Goal: Task Accomplishment & Management: Use online tool/utility

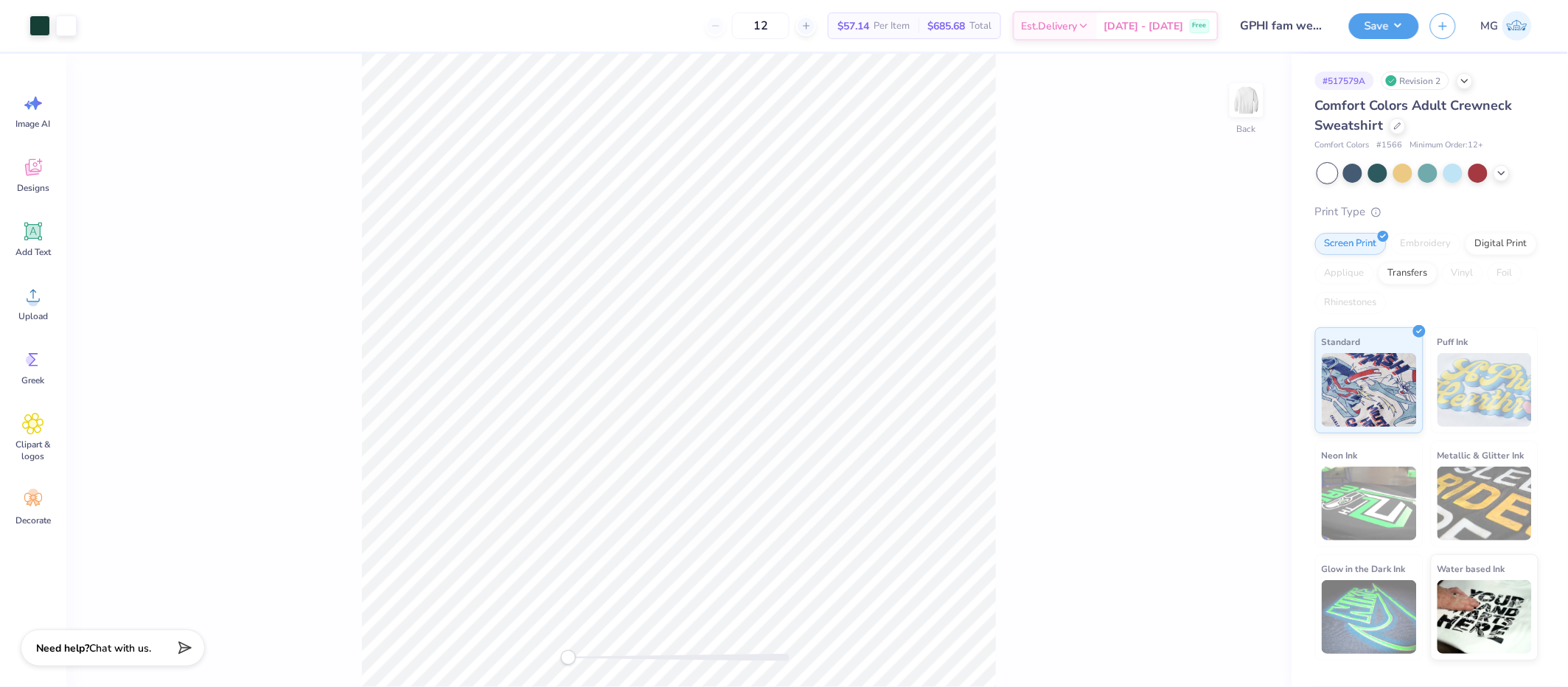
click at [1011, 157] on div "Back" at bounding box center [679, 371] width 1225 height 634
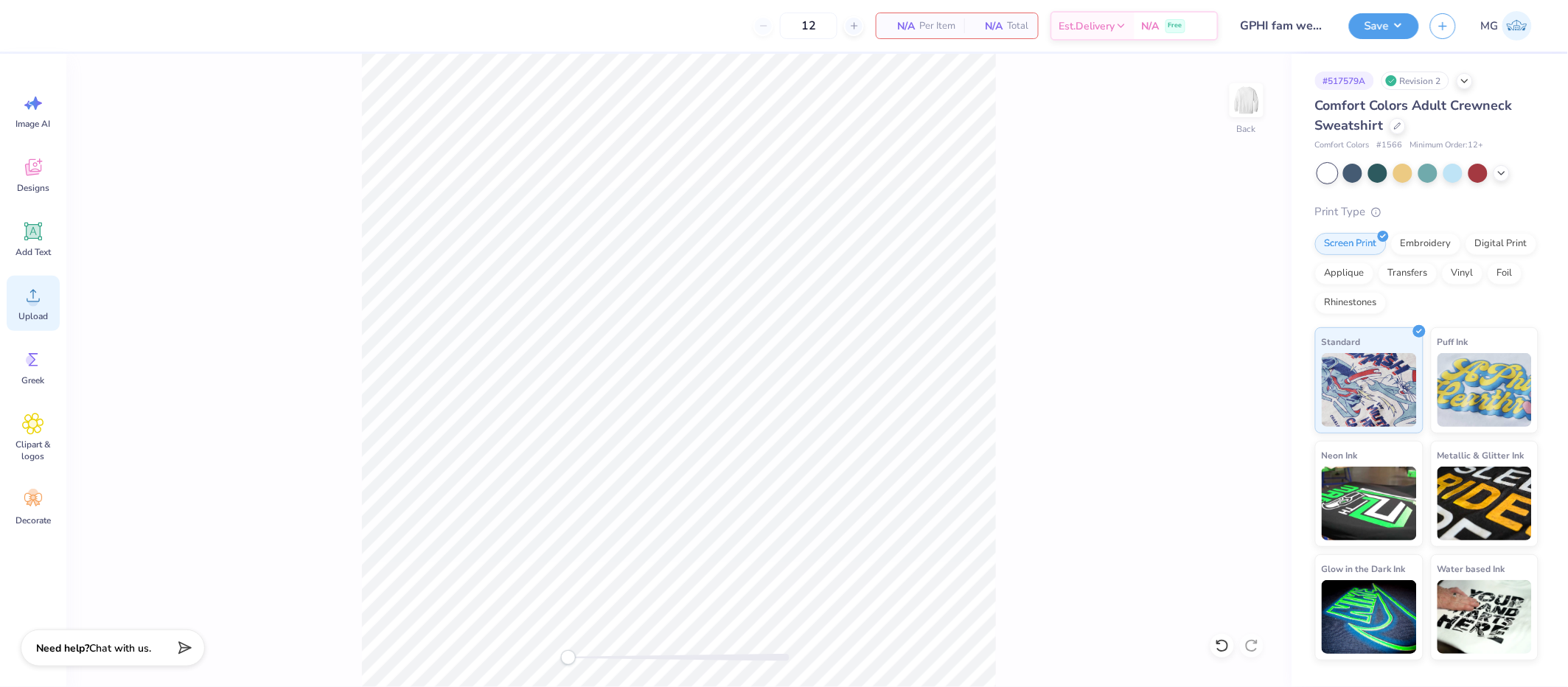
click at [31, 298] on circle at bounding box center [32, 301] width 10 height 10
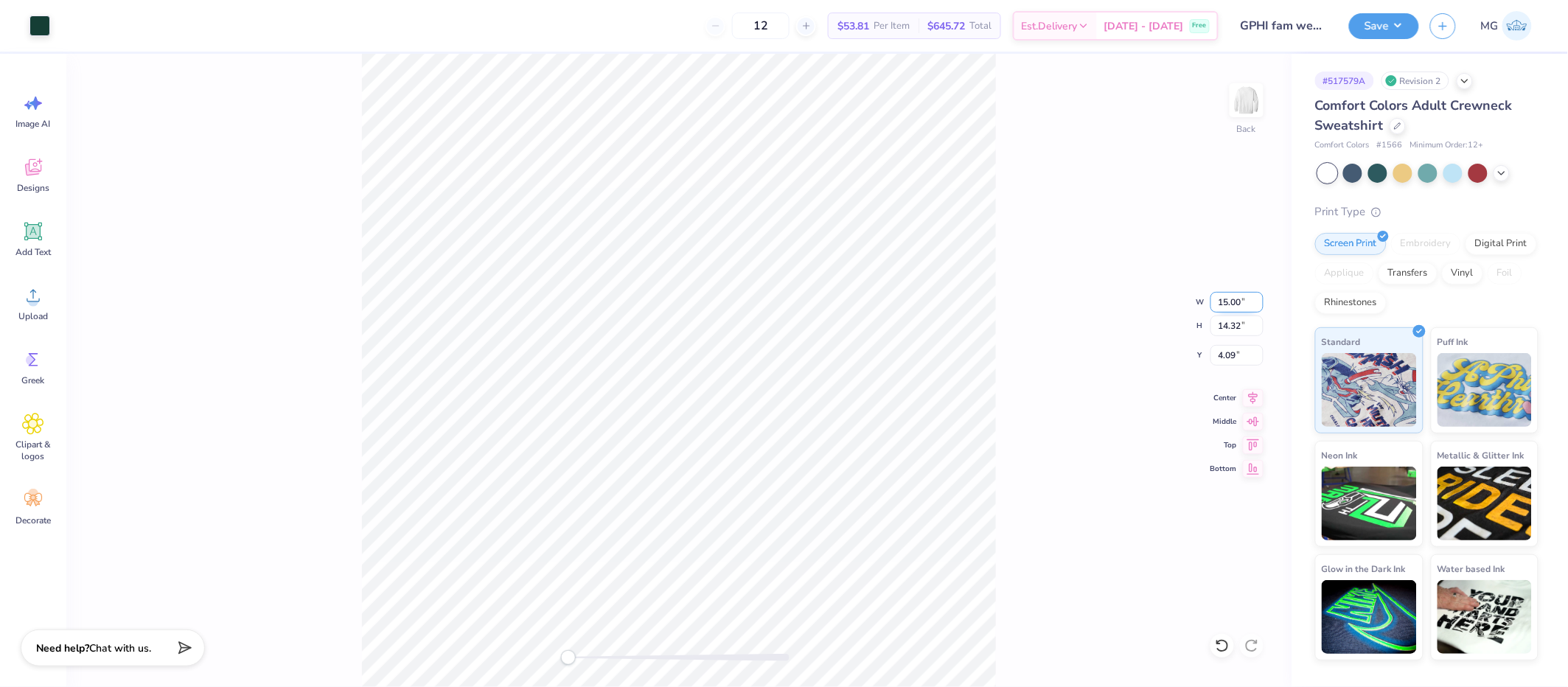
click at [1229, 300] on input "15.00" at bounding box center [1237, 302] width 53 height 21
type input "11.09"
type input "10.59"
type input "2.81"
click at [1260, 398] on icon at bounding box center [1253, 395] width 21 height 18
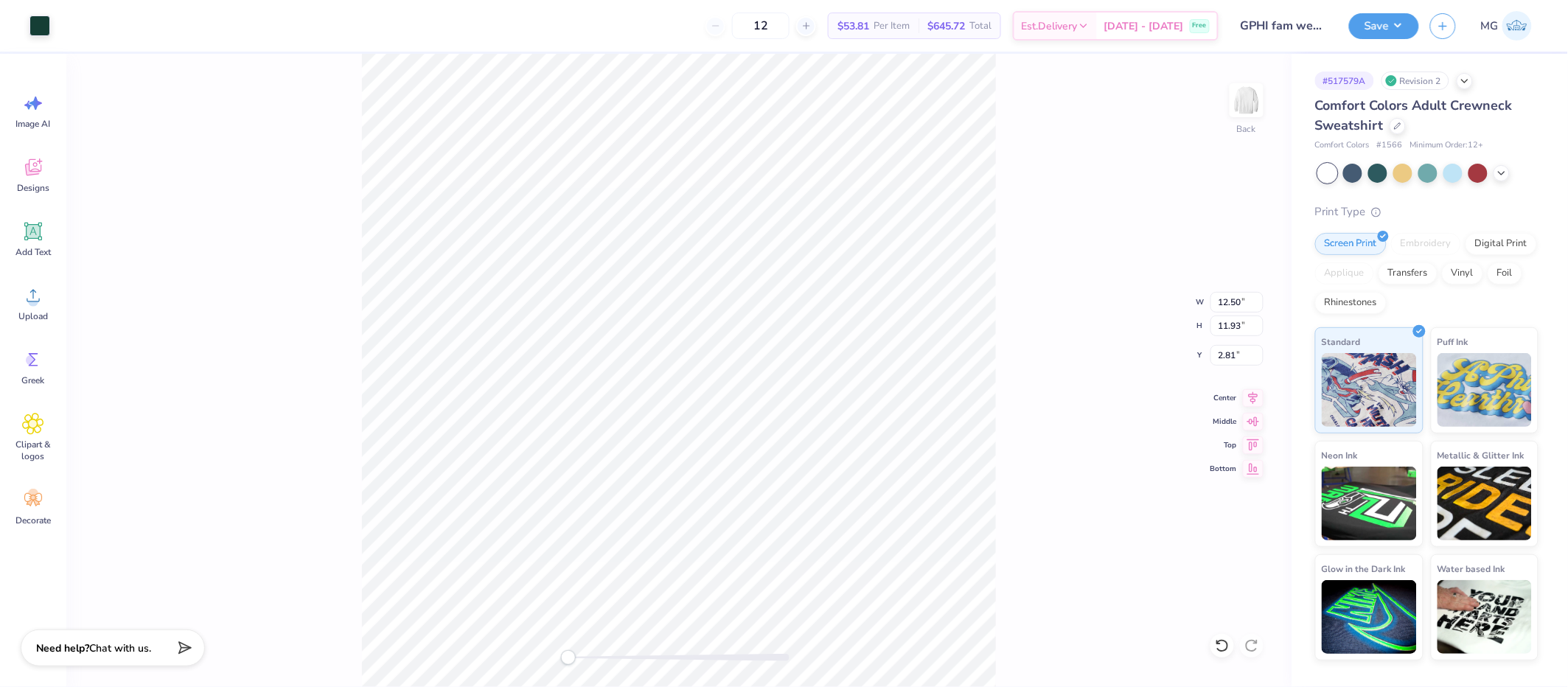
click at [1260, 398] on icon at bounding box center [1253, 398] width 21 height 18
click at [1236, 351] on input "2.81" at bounding box center [1237, 355] width 53 height 21
type input "2"
type input "3.00"
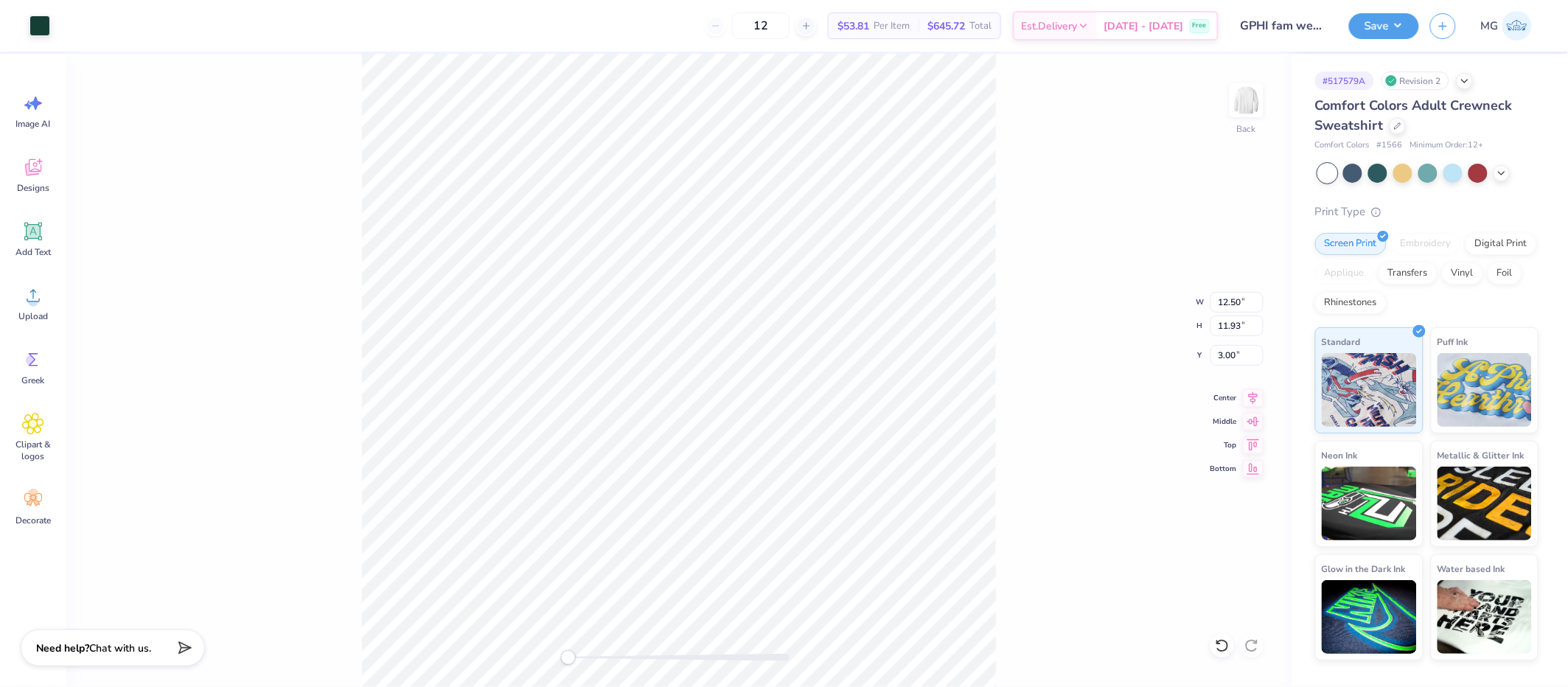
click at [1104, 386] on div "Back W 12.50 12.50 " H 11.93 11.93 " Y 3.00 3.00 " Center Middle Top Bottom" at bounding box center [679, 371] width 1225 height 634
click at [1405, 19] on button "Save" at bounding box center [1384, 24] width 70 height 26
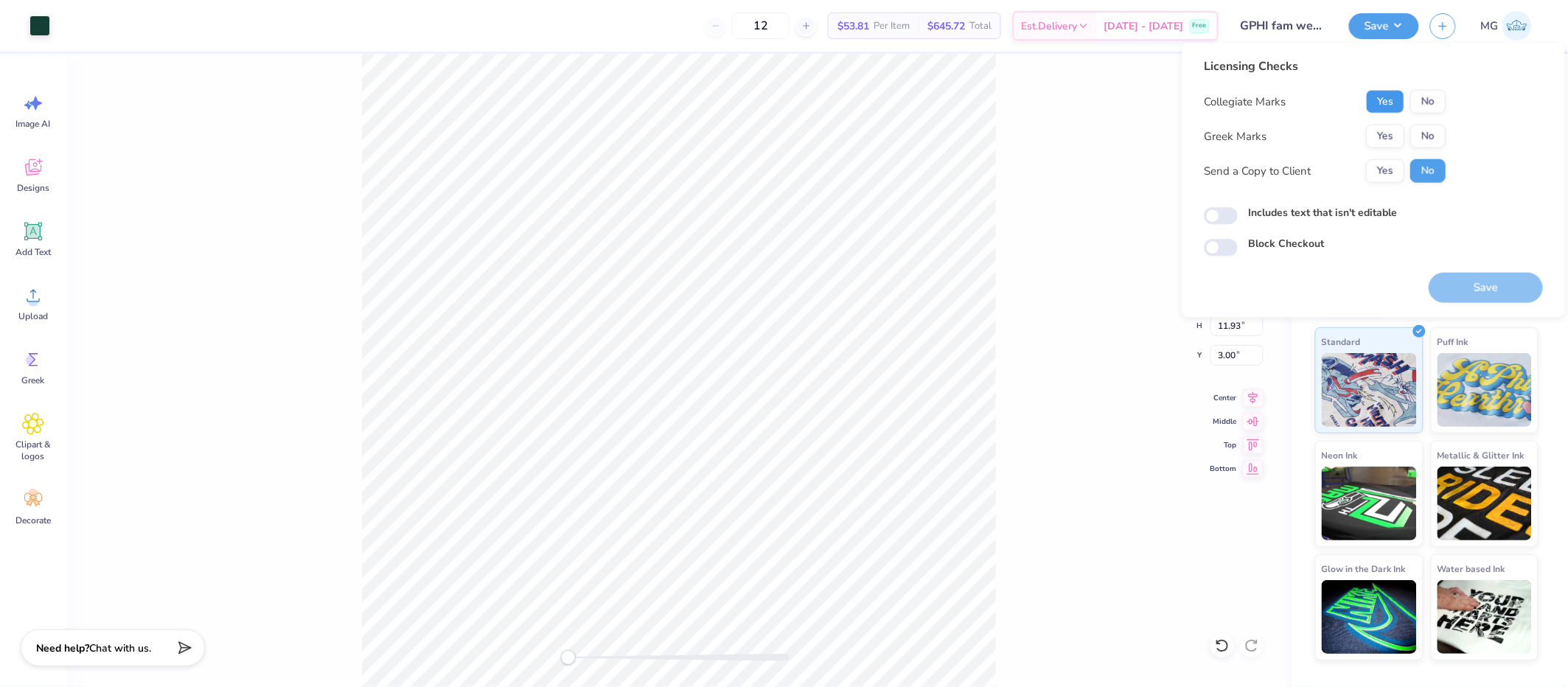
click at [1384, 101] on button "Yes" at bounding box center [1385, 102] width 38 height 24
click at [1389, 136] on button "Yes" at bounding box center [1385, 136] width 38 height 24
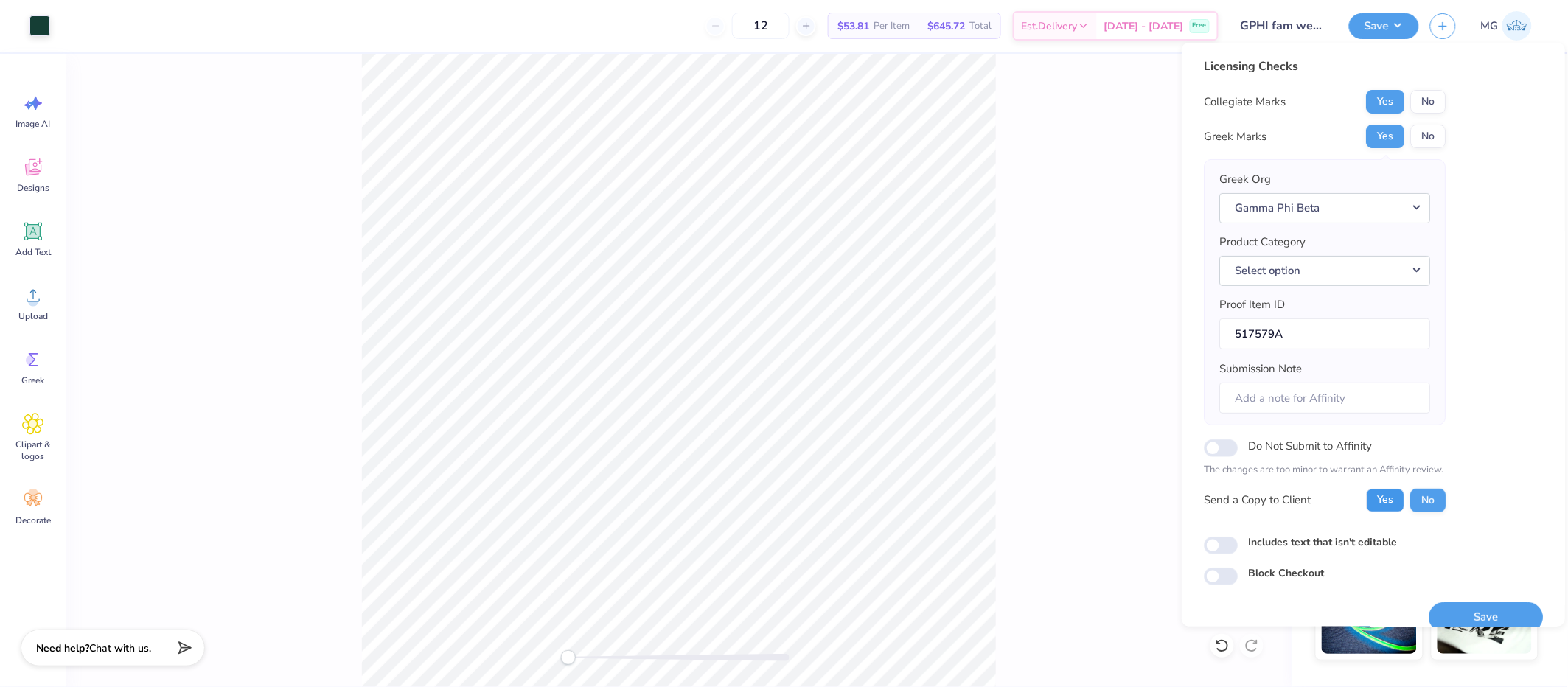
click at [1389, 502] on button "Yes" at bounding box center [1385, 500] width 38 height 24
click at [1212, 551] on input "Includes text that isn't editable" at bounding box center [1220, 545] width 34 height 18
checkbox input "true"
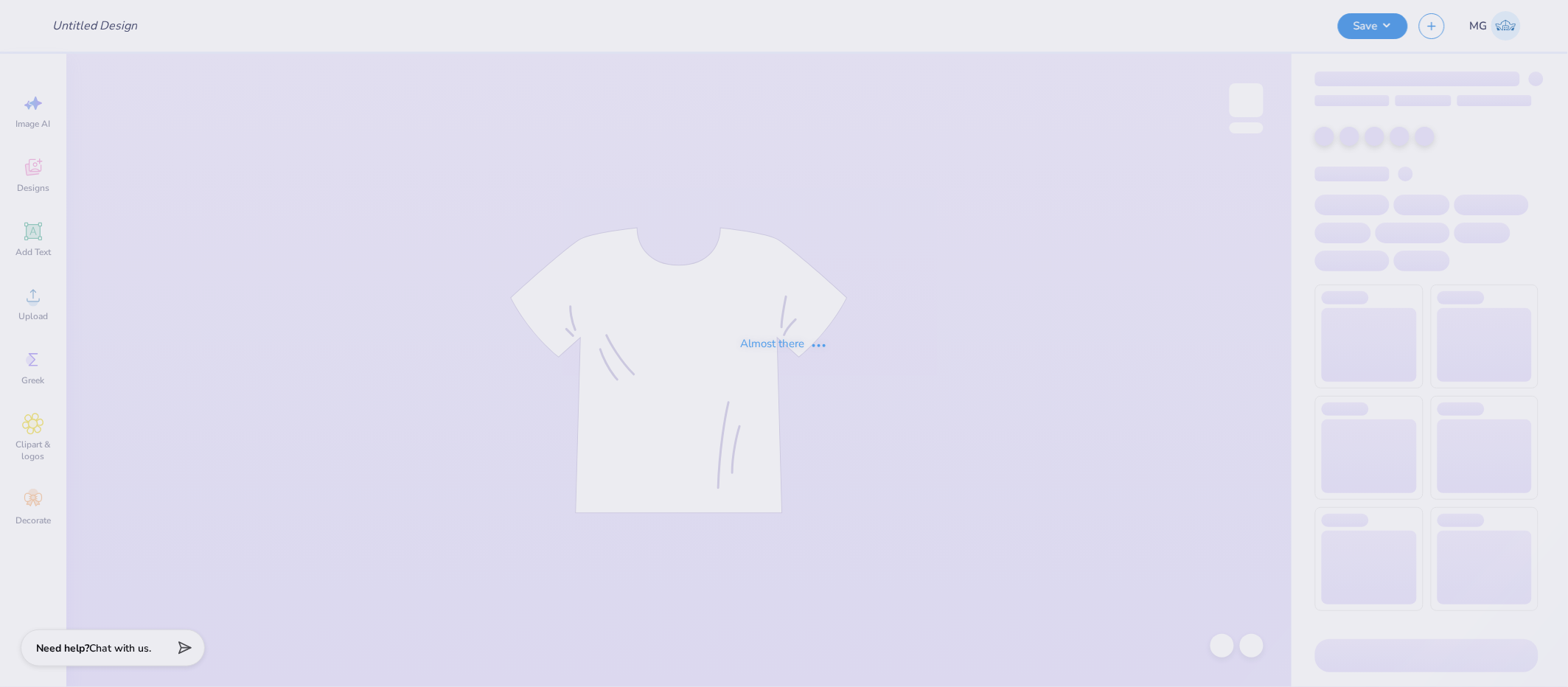
type input "GPHI fam weekend"
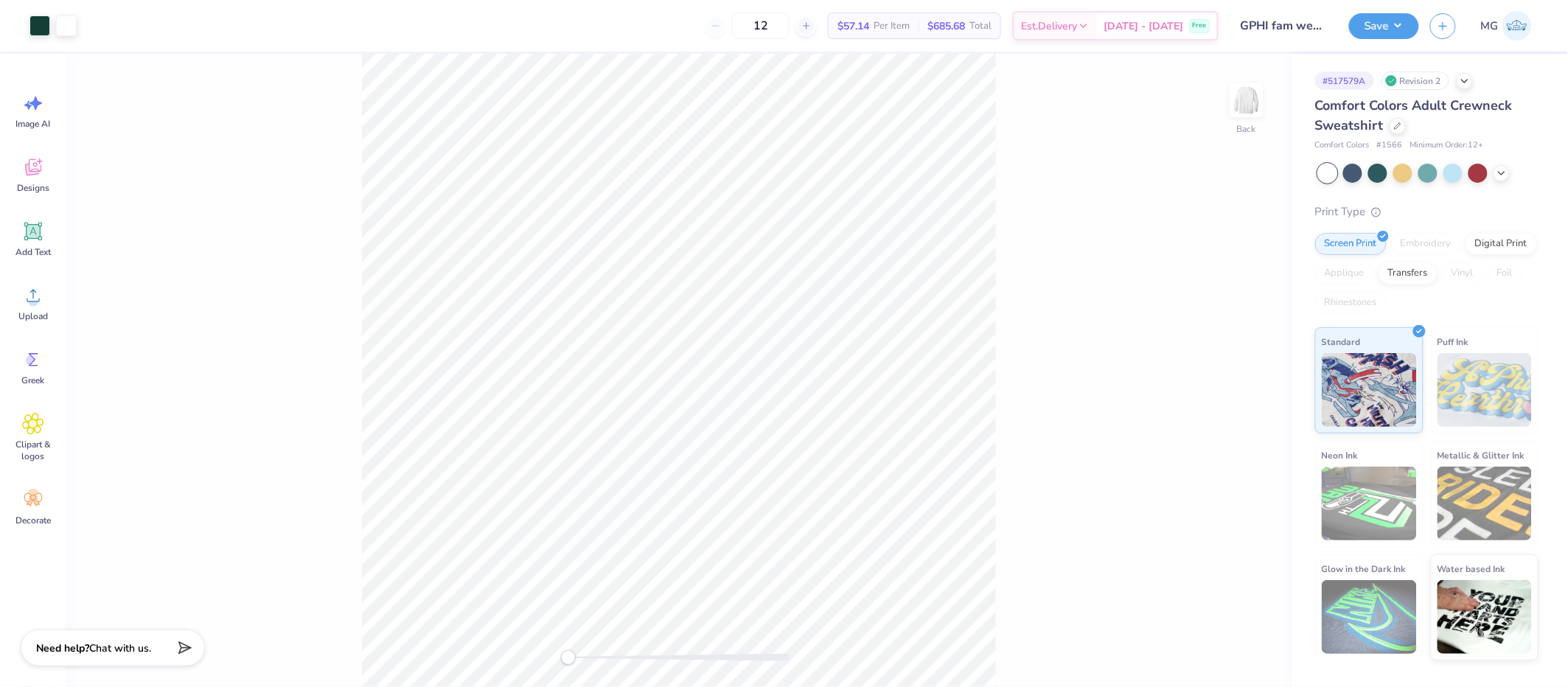
click at [1009, 158] on div "Back" at bounding box center [679, 371] width 1225 height 634
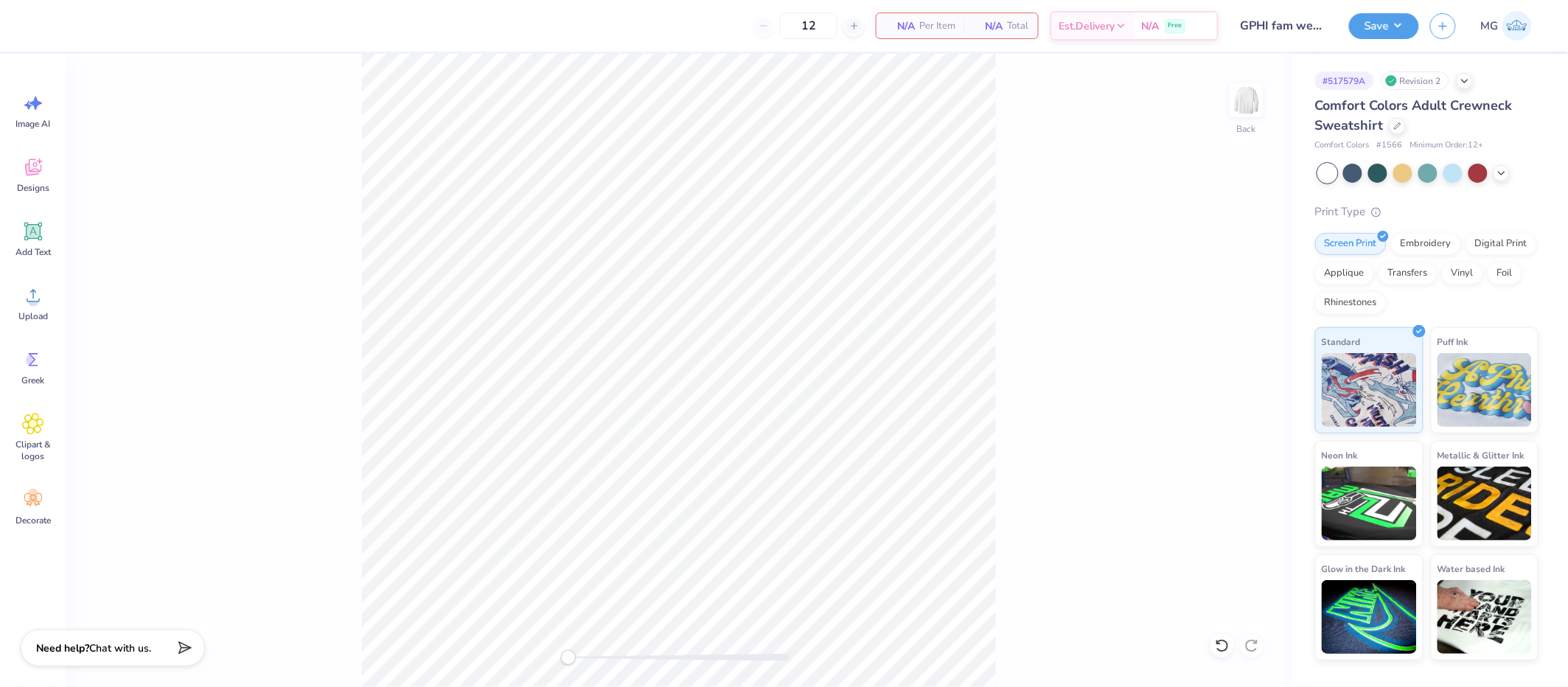
click at [206, 219] on div "Back" at bounding box center [679, 371] width 1225 height 634
click at [28, 300] on circle at bounding box center [32, 301] width 10 height 10
click at [1253, 394] on icon at bounding box center [1253, 395] width 21 height 18
click at [1255, 392] on icon at bounding box center [1254, 396] width 9 height 12
click at [1255, 391] on icon at bounding box center [1254, 396] width 9 height 12
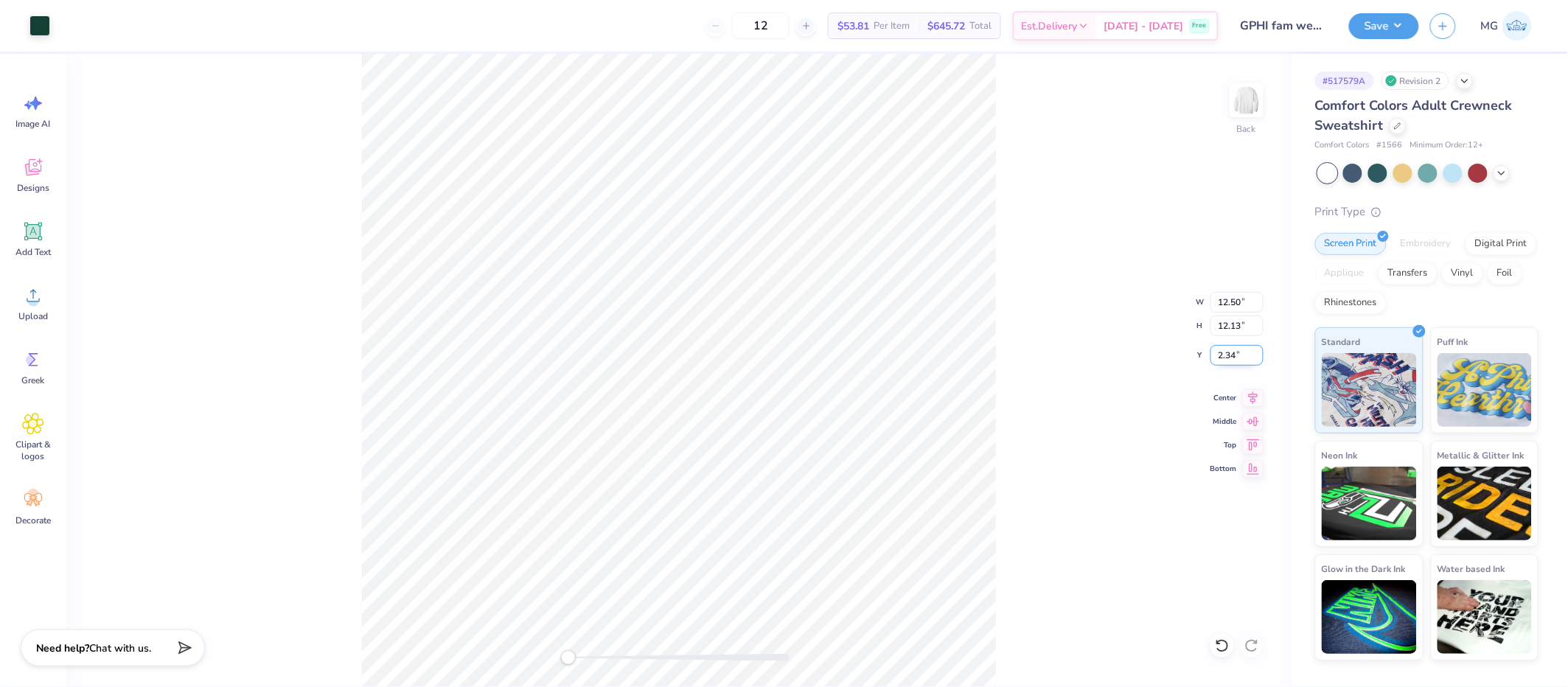
click at [1237, 353] on input "2.34" at bounding box center [1237, 355] width 53 height 21
type input "2"
type input "3.00"
click at [1000, 682] on div "Back" at bounding box center [679, 371] width 1225 height 634
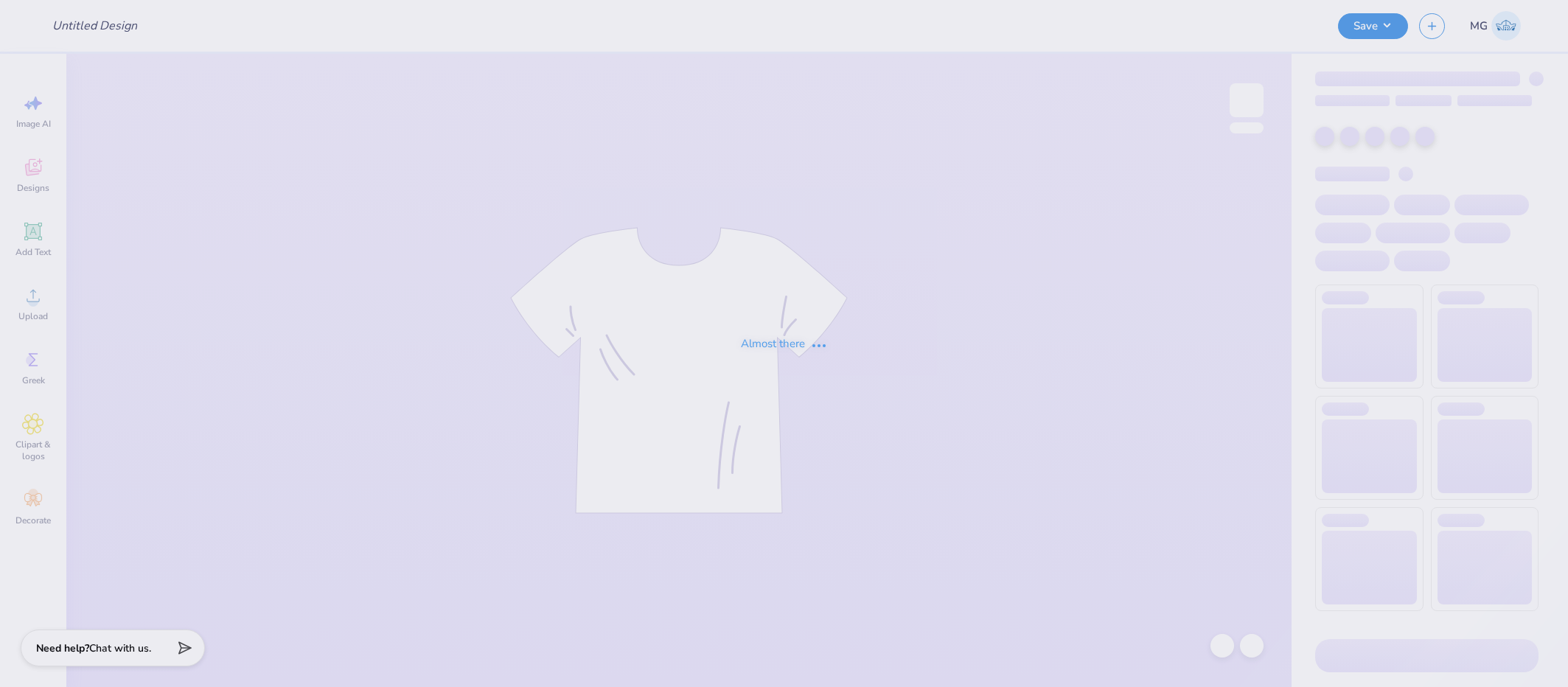
type input "philo 5"
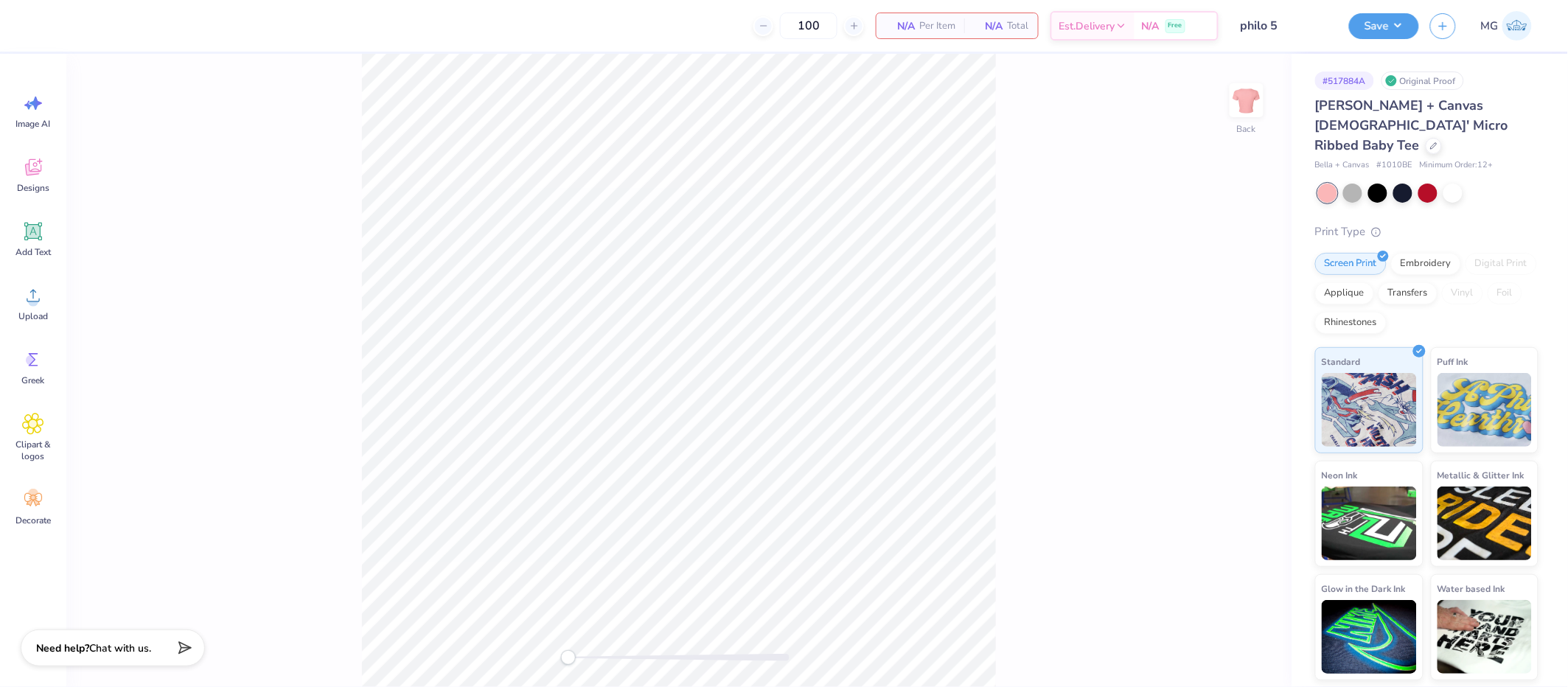
click at [308, 182] on div "Back" at bounding box center [679, 371] width 1225 height 634
click at [47, 311] on span "Upload" at bounding box center [32, 316] width 29 height 11
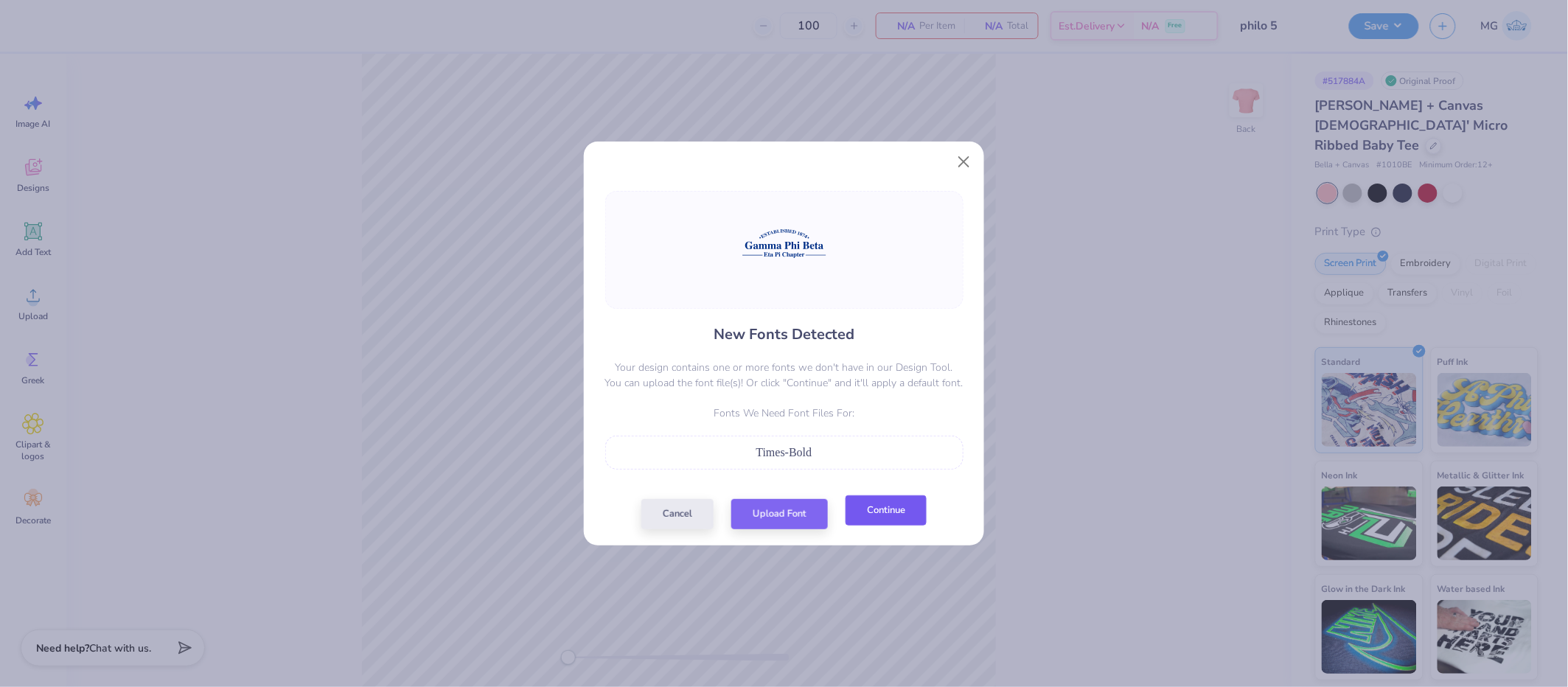
click at [856, 511] on button "Continue" at bounding box center [885, 511] width 81 height 30
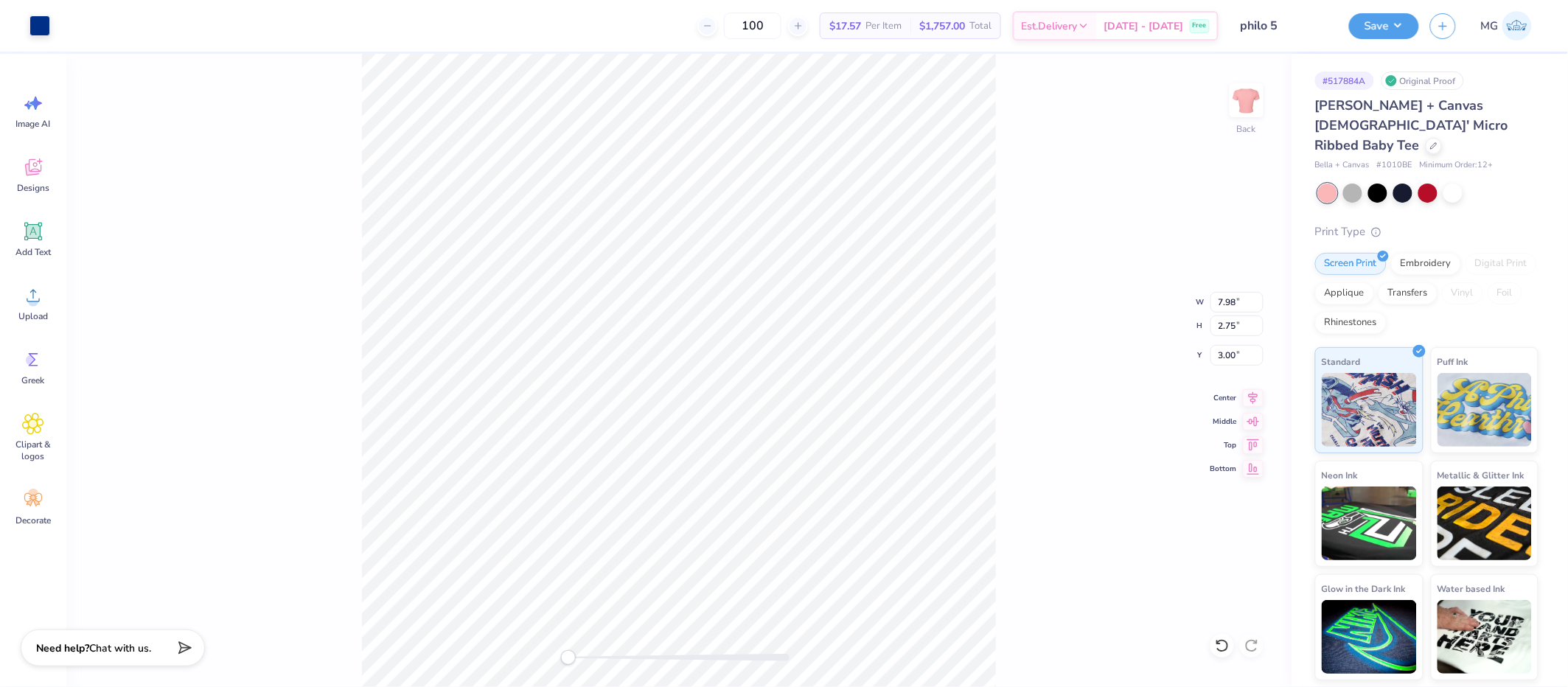
drag, startPoint x: 1048, startPoint y: 280, endPoint x: 1000, endPoint y: 264, distance: 50.6
click at [1048, 280] on div "Back W 7.98 7.98 " H 2.75 2.75 " Y 3.00 3.00 " Center Middle Top Bottom" at bounding box center [679, 371] width 1225 height 634
click at [1256, 395] on icon at bounding box center [1254, 396] width 9 height 12
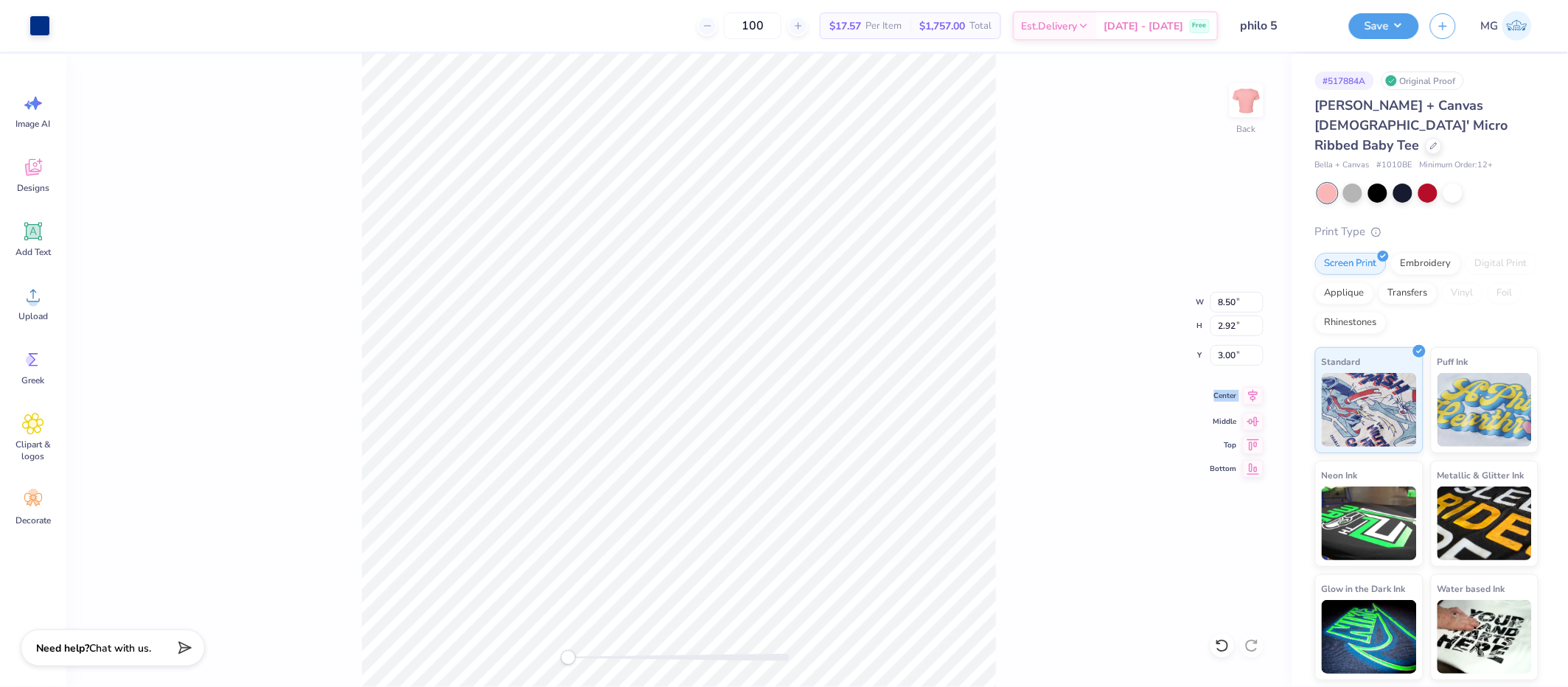
click at [1256, 395] on icon at bounding box center [1254, 396] width 9 height 12
click at [1377, 20] on button "Save" at bounding box center [1384, 24] width 70 height 26
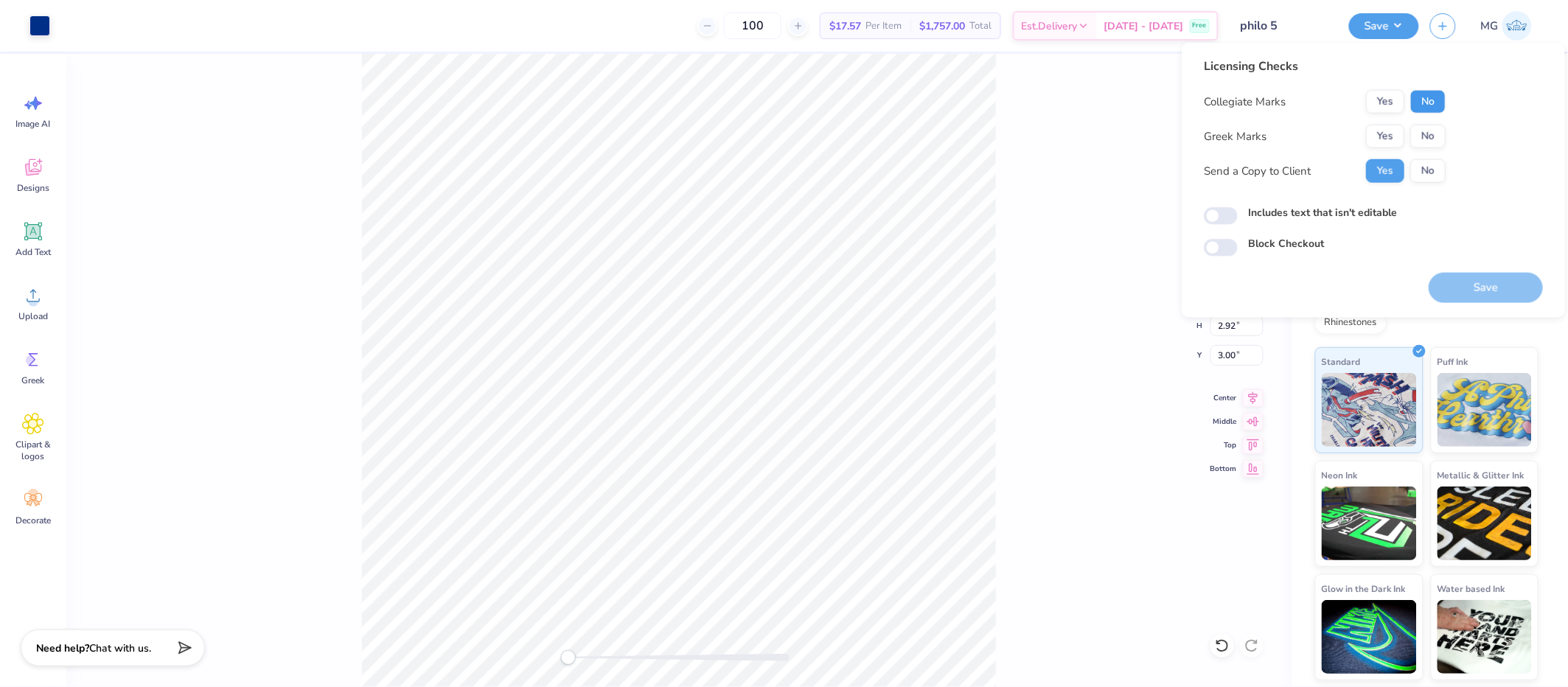
click at [1436, 96] on button "No" at bounding box center [1427, 102] width 35 height 24
click at [1389, 124] on button "Yes" at bounding box center [1385, 136] width 38 height 24
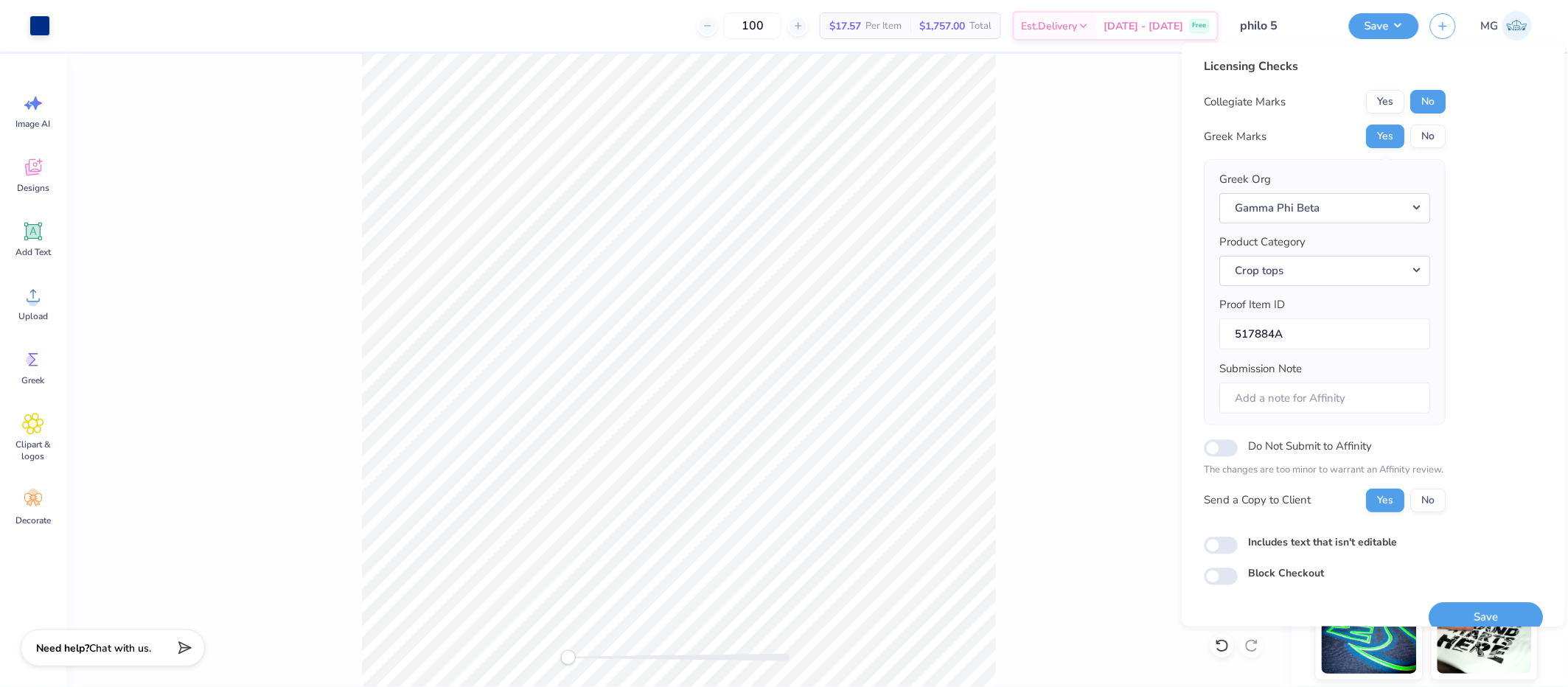
click at [1256, 551] on div "Includes text that isn't editable" at bounding box center [1372, 544] width 339 height 20
click at [1257, 548] on label "Includes text that isn't editable" at bounding box center [1322, 542] width 149 height 15
click at [1237, 548] on input "Includes text that isn't editable" at bounding box center [1220, 545] width 34 height 18
checkbox input "true"
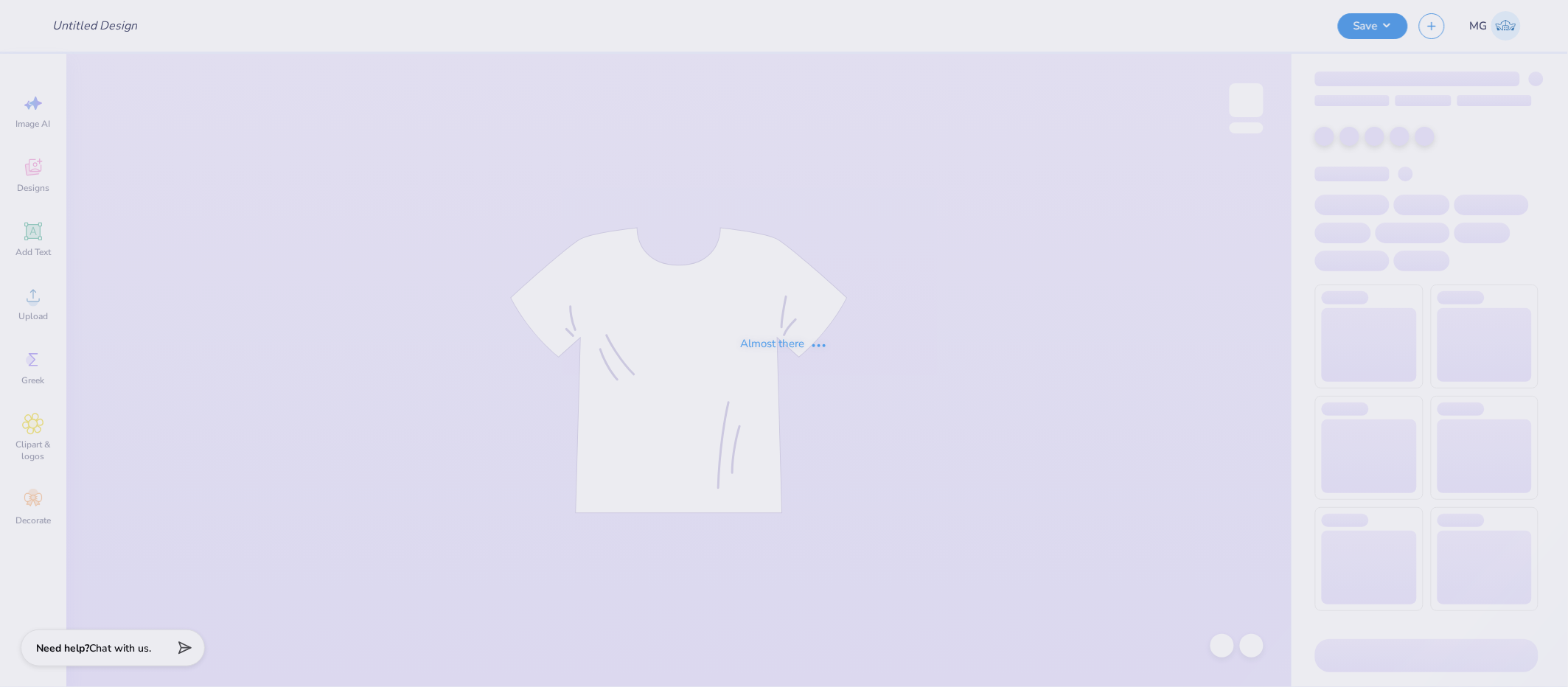
type input "AOE Homecoming"
type input "DSig Powderpuff 2025"
type input "170"
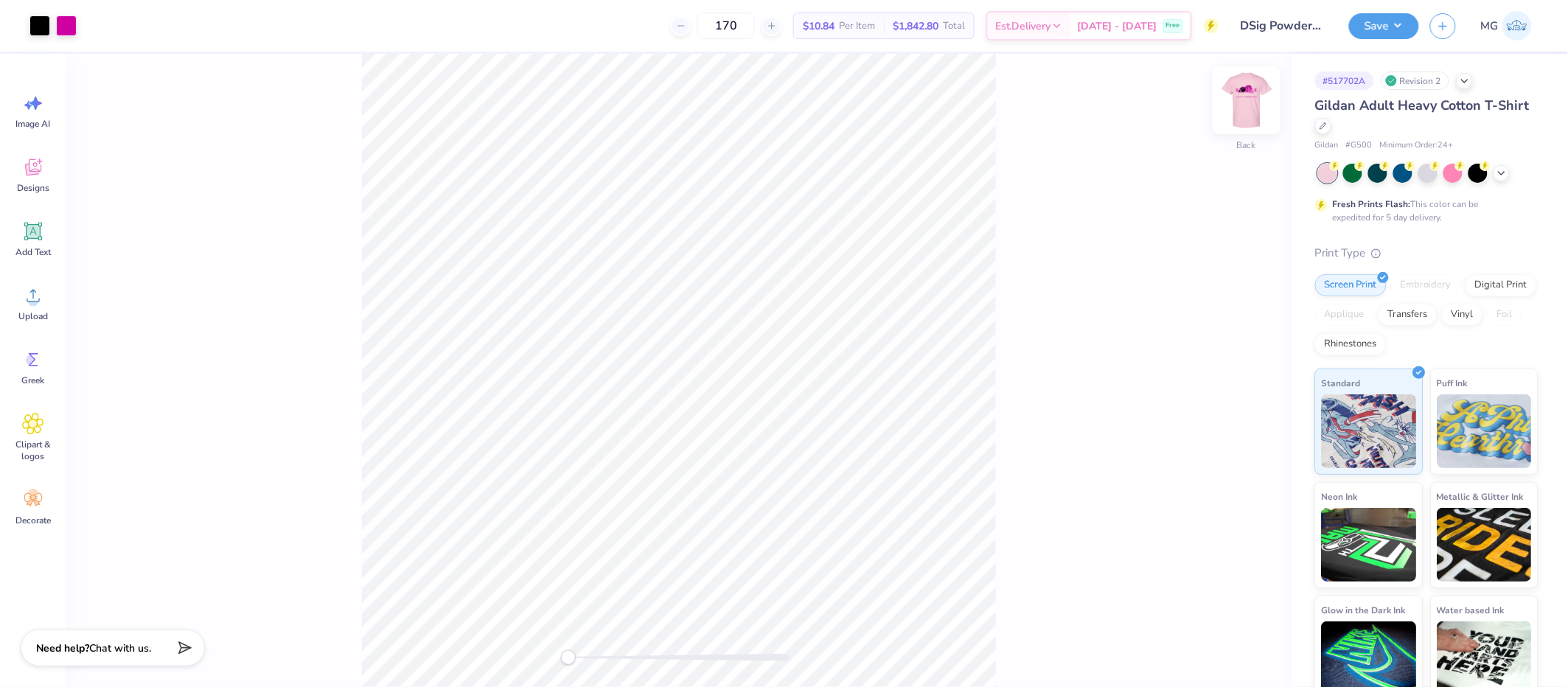
click at [1253, 106] on img at bounding box center [1246, 101] width 59 height 59
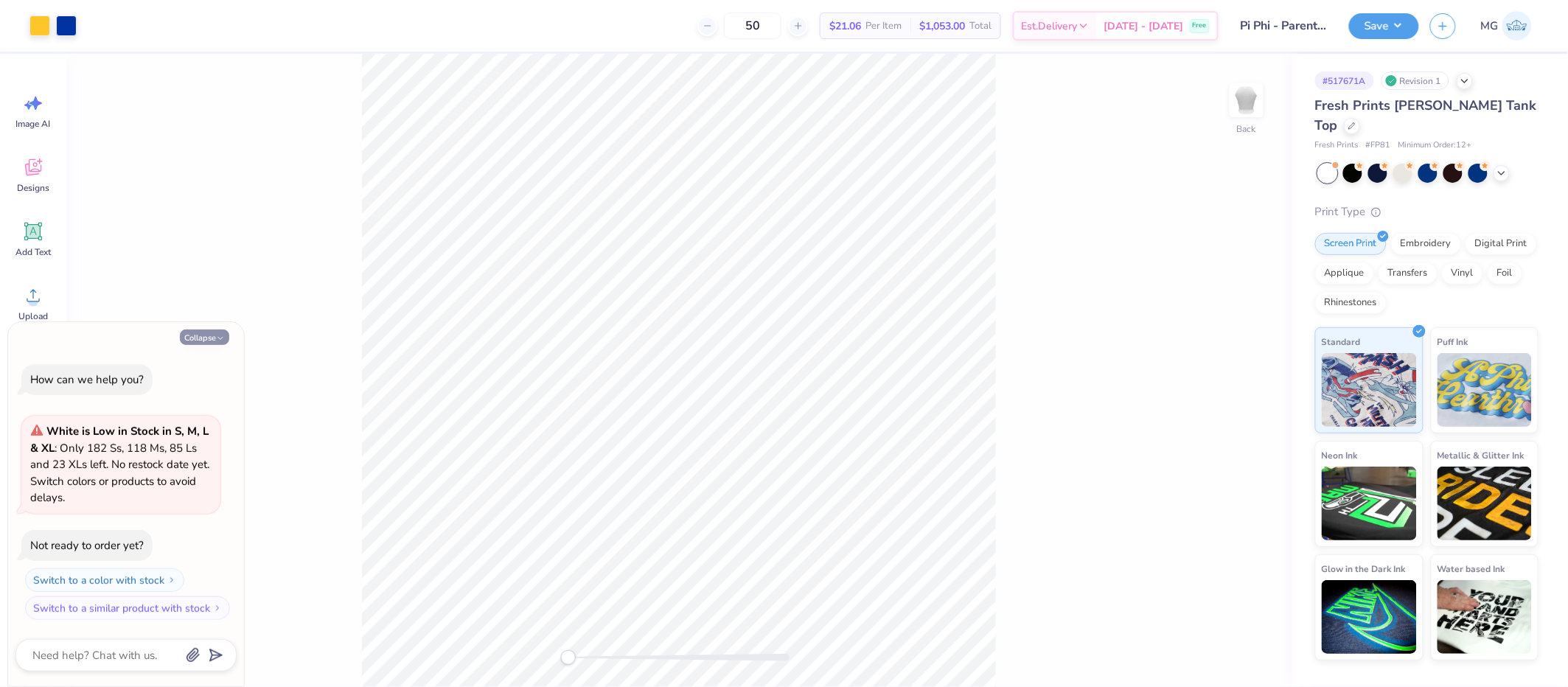
click at [203, 339] on button "Collapse" at bounding box center [204, 337] width 49 height 15
type textarea "x"
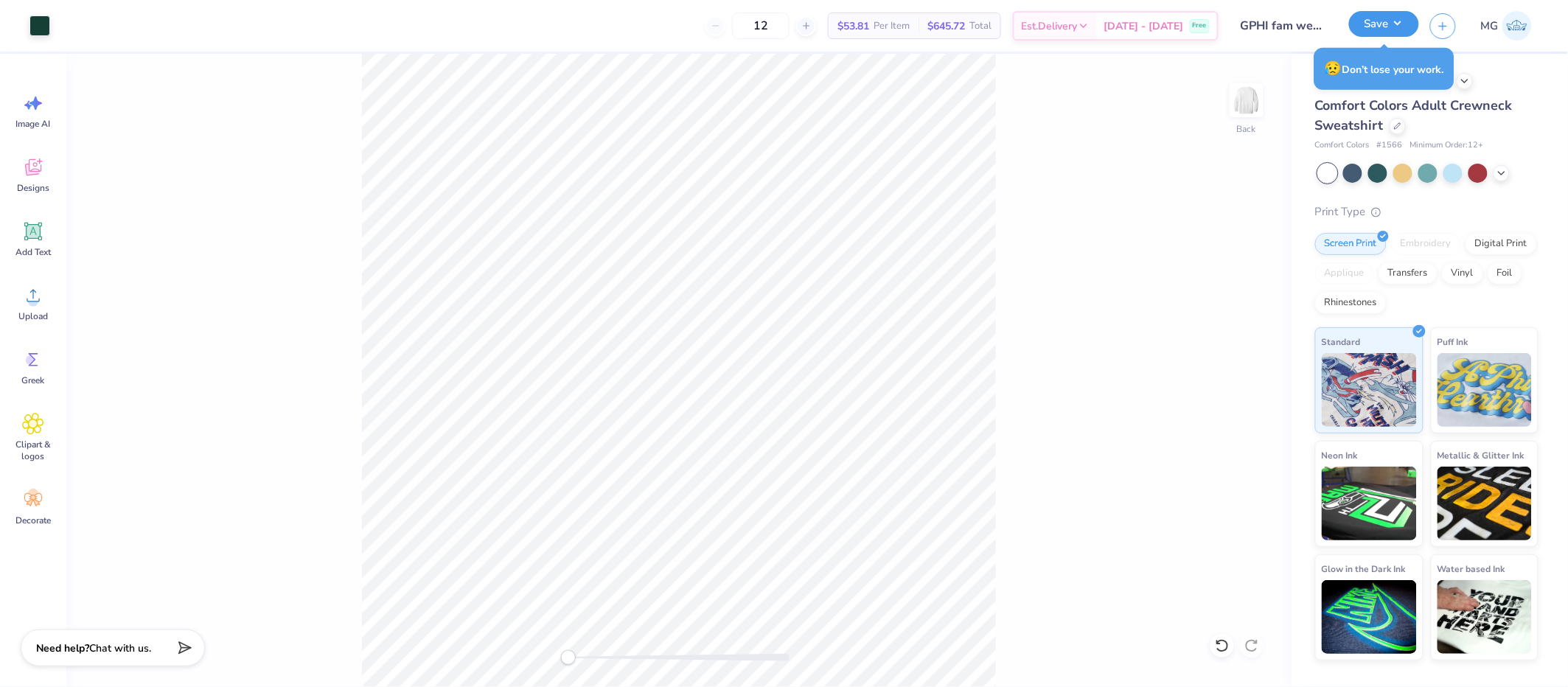
click at [1396, 17] on button "Save" at bounding box center [1384, 24] width 70 height 26
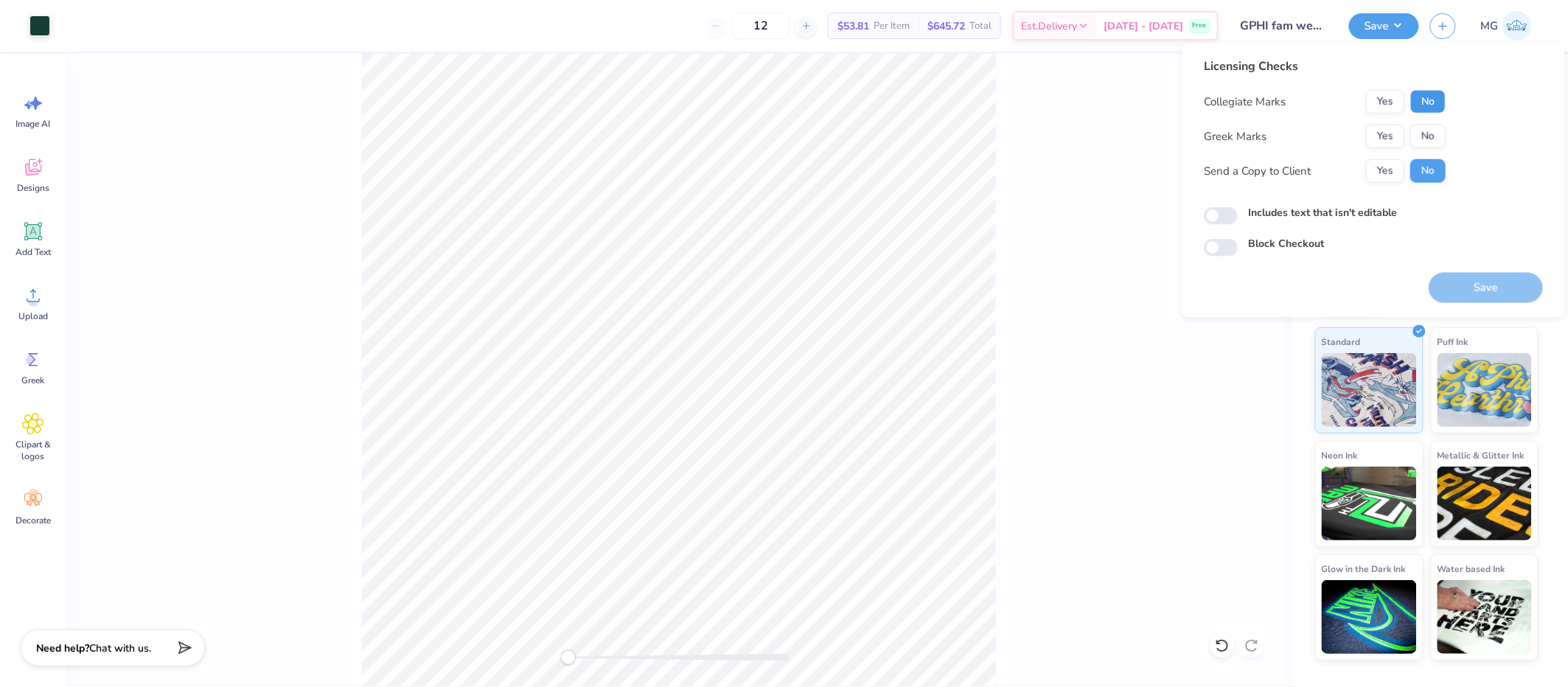
click at [1430, 105] on button "No" at bounding box center [1427, 102] width 35 height 24
click at [1378, 97] on button "Yes" at bounding box center [1385, 102] width 38 height 24
click at [1382, 126] on button "Yes" at bounding box center [1385, 136] width 38 height 24
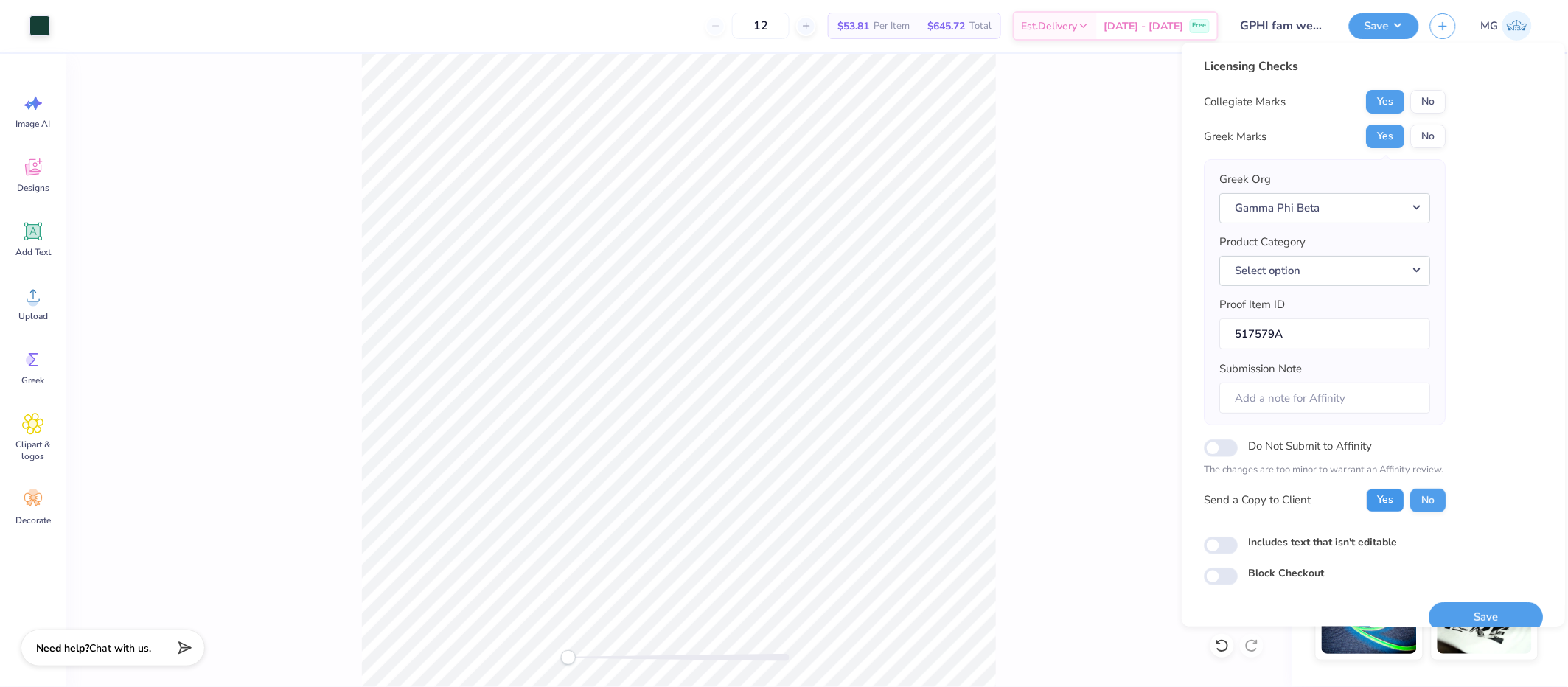
click at [1381, 496] on button "Yes" at bounding box center [1385, 500] width 38 height 24
click at [1225, 548] on input "Includes text that isn't editable" at bounding box center [1220, 545] width 34 height 18
checkbox input "true"
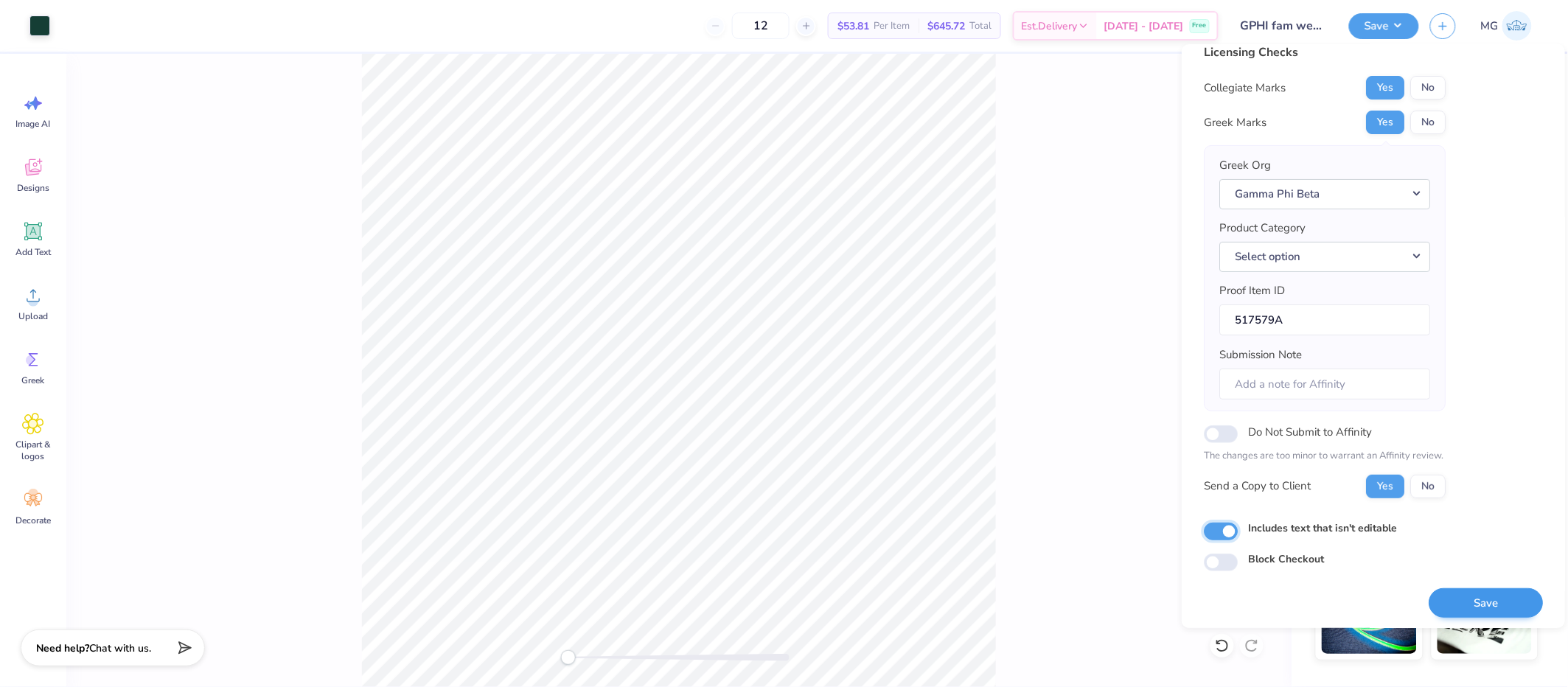
scroll to position [20, 0]
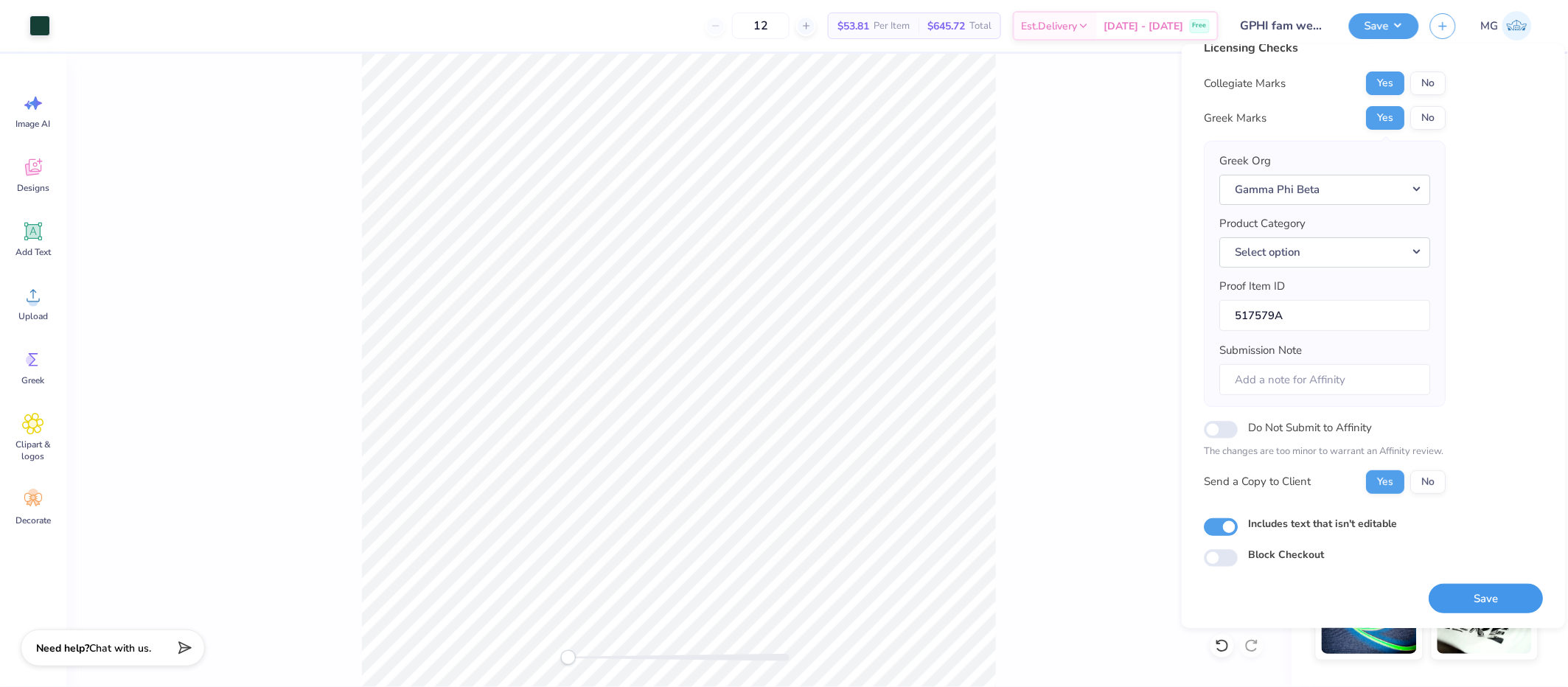
click at [1463, 601] on button "Save" at bounding box center [1485, 600] width 114 height 30
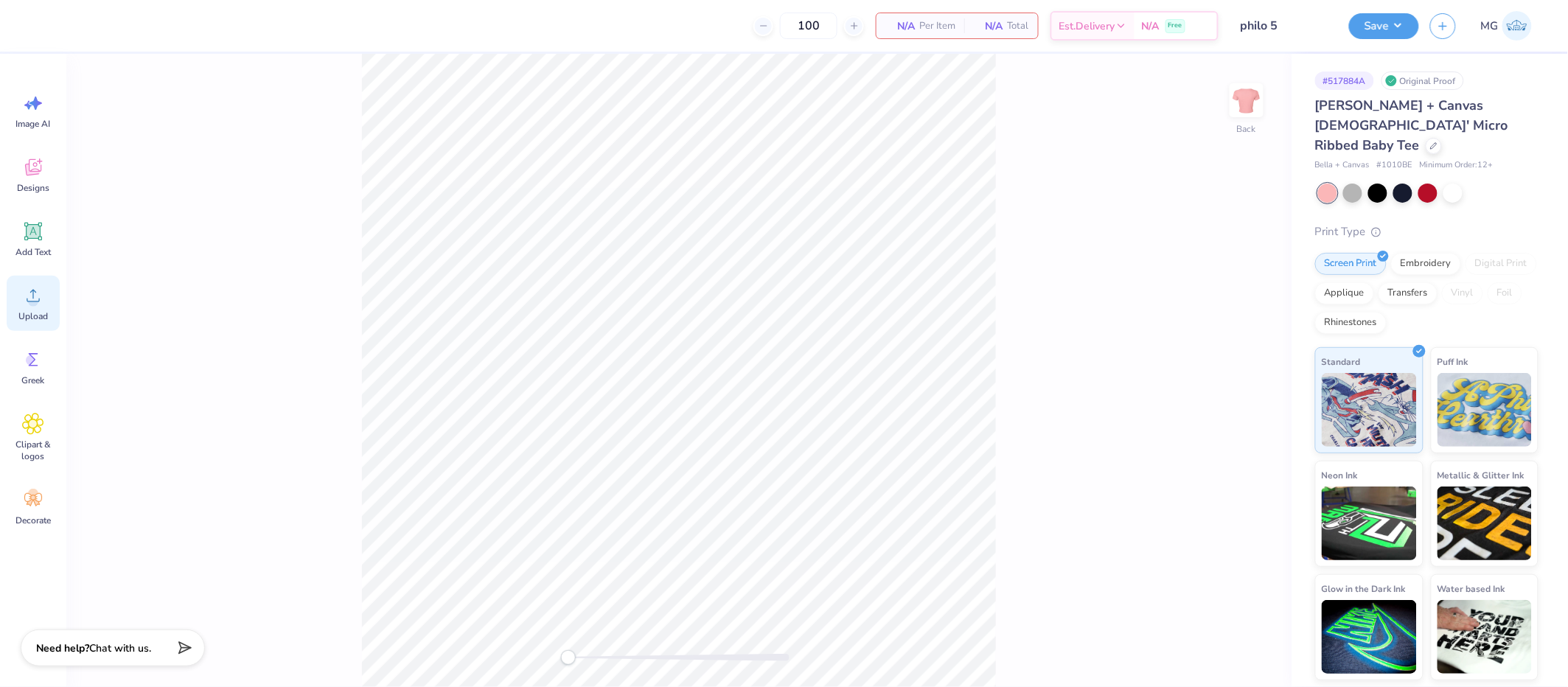
click at [41, 306] on icon at bounding box center [32, 296] width 22 height 22
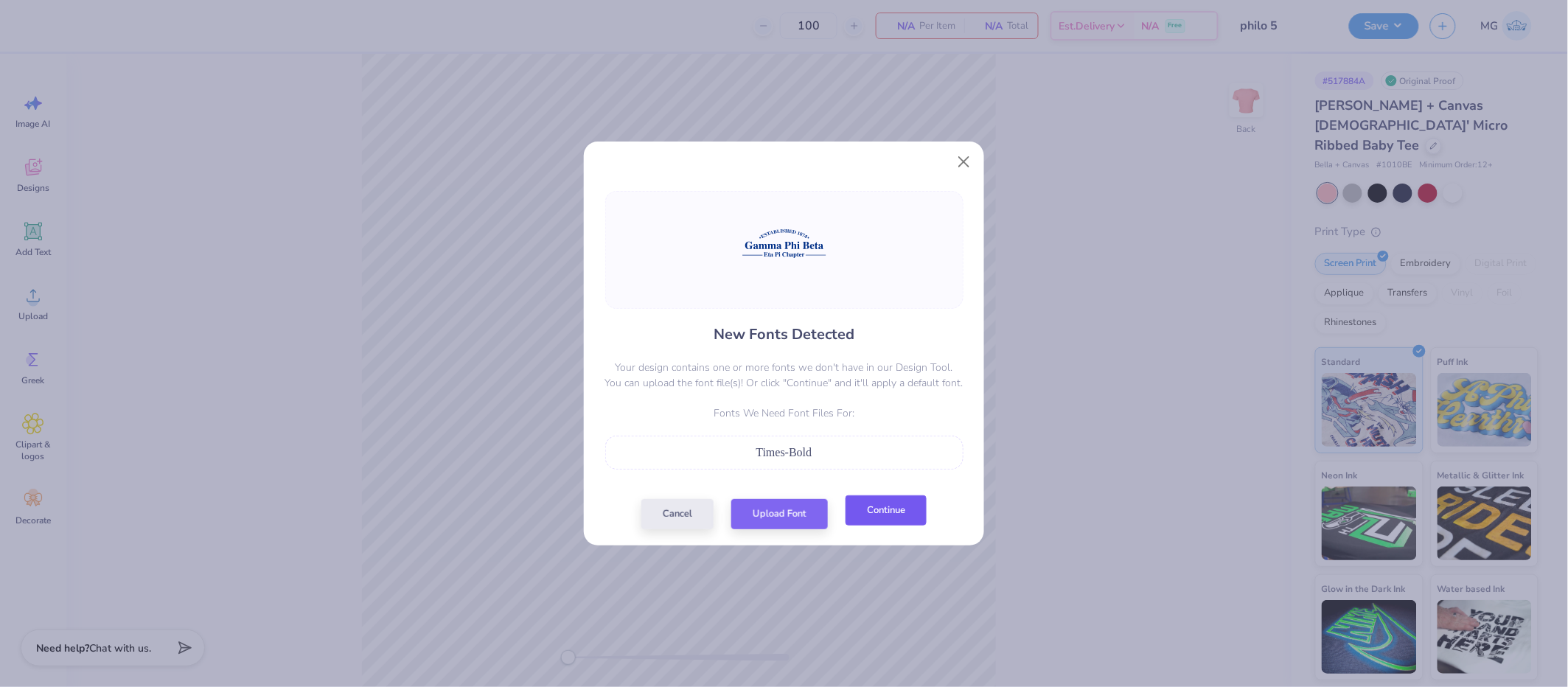
click at [887, 516] on button "Continue" at bounding box center [885, 511] width 81 height 30
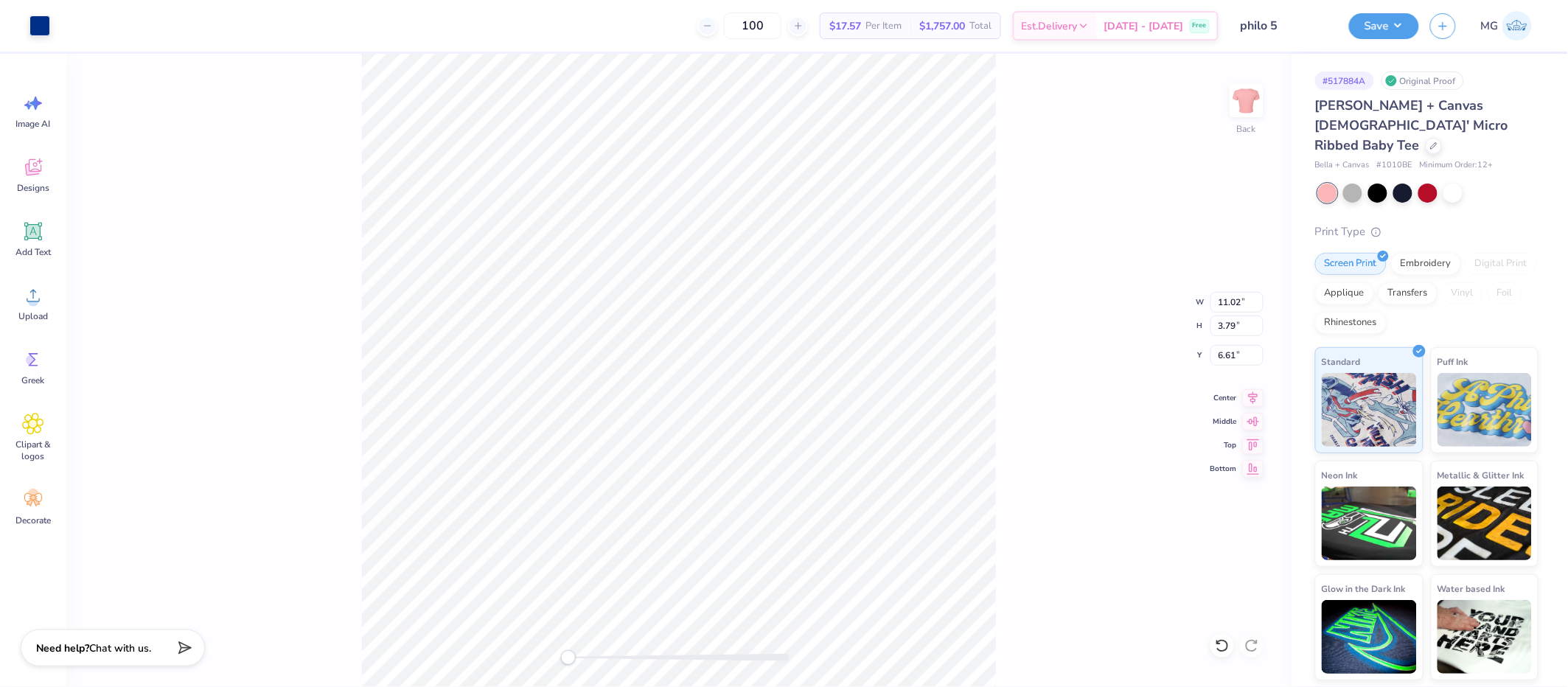
type input "3.00"
drag, startPoint x: 1039, startPoint y: 387, endPoint x: 1007, endPoint y: 362, distance: 40.6
click at [1038, 387] on div "Back W 11.02 11.02 " H 3.79 3.79 " Y 3.00 3.00 " Center Middle Top Bottom" at bounding box center [679, 371] width 1225 height 634
type input "8.50"
type input "2.92"
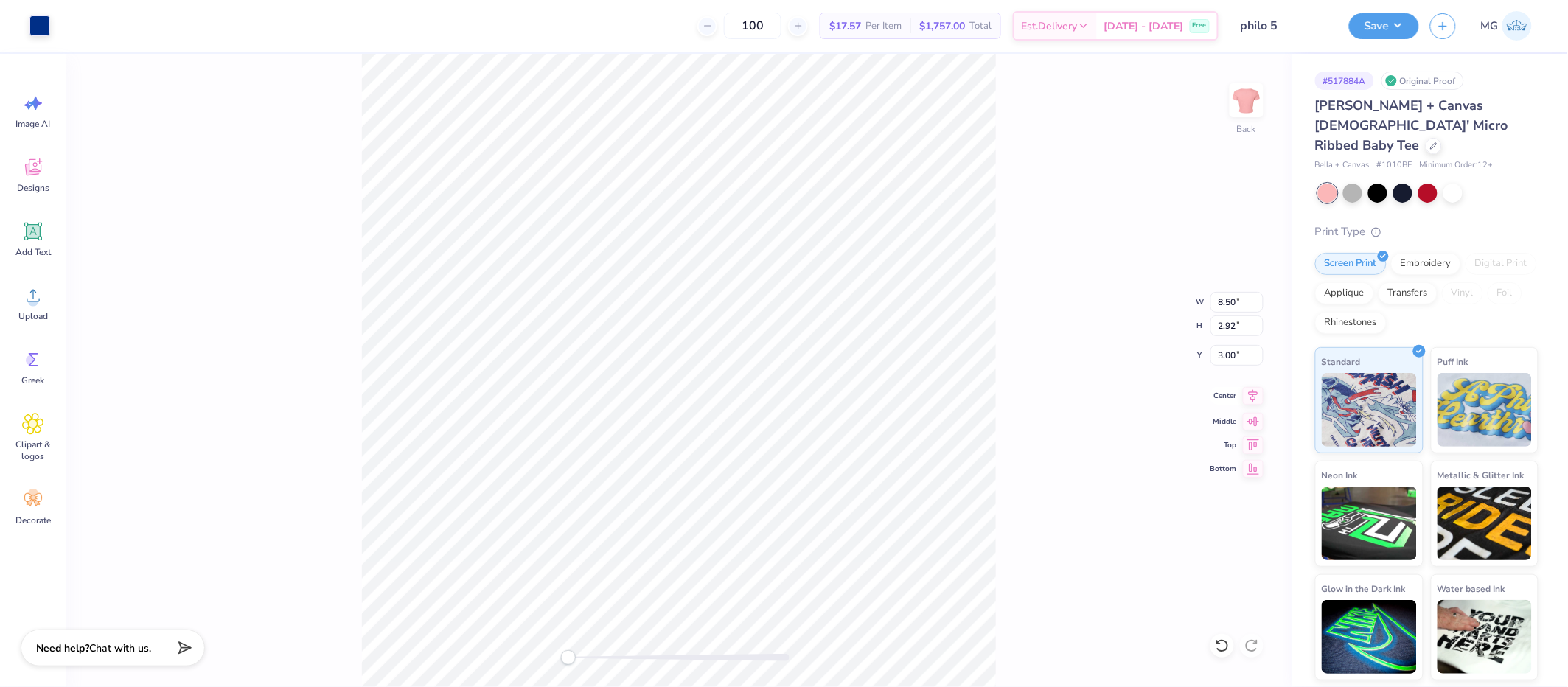
click at [1255, 395] on icon at bounding box center [1254, 396] width 9 height 12
click at [1394, 21] on button "Save" at bounding box center [1384, 24] width 70 height 26
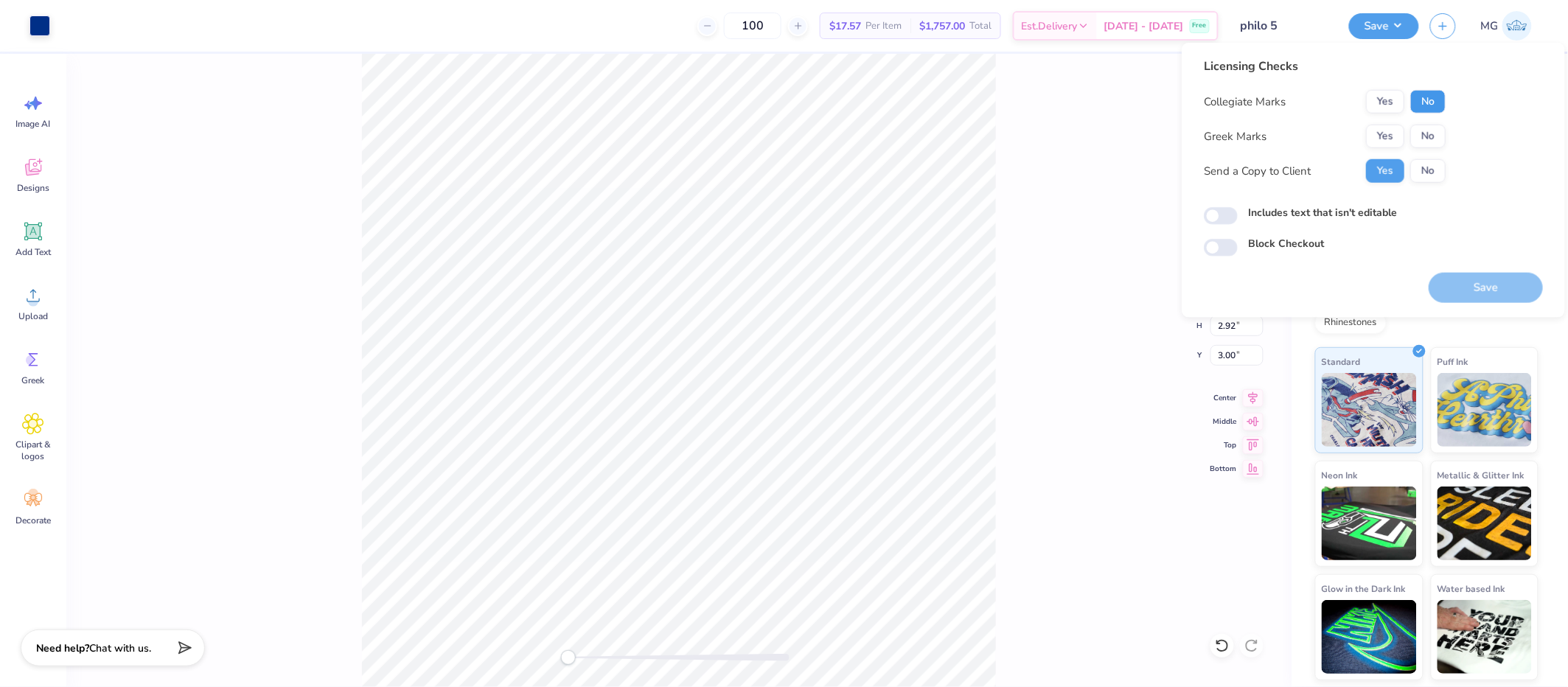
click at [1430, 101] on button "No" at bounding box center [1427, 102] width 35 height 24
click at [1391, 133] on button "Yes" at bounding box center [1385, 136] width 38 height 24
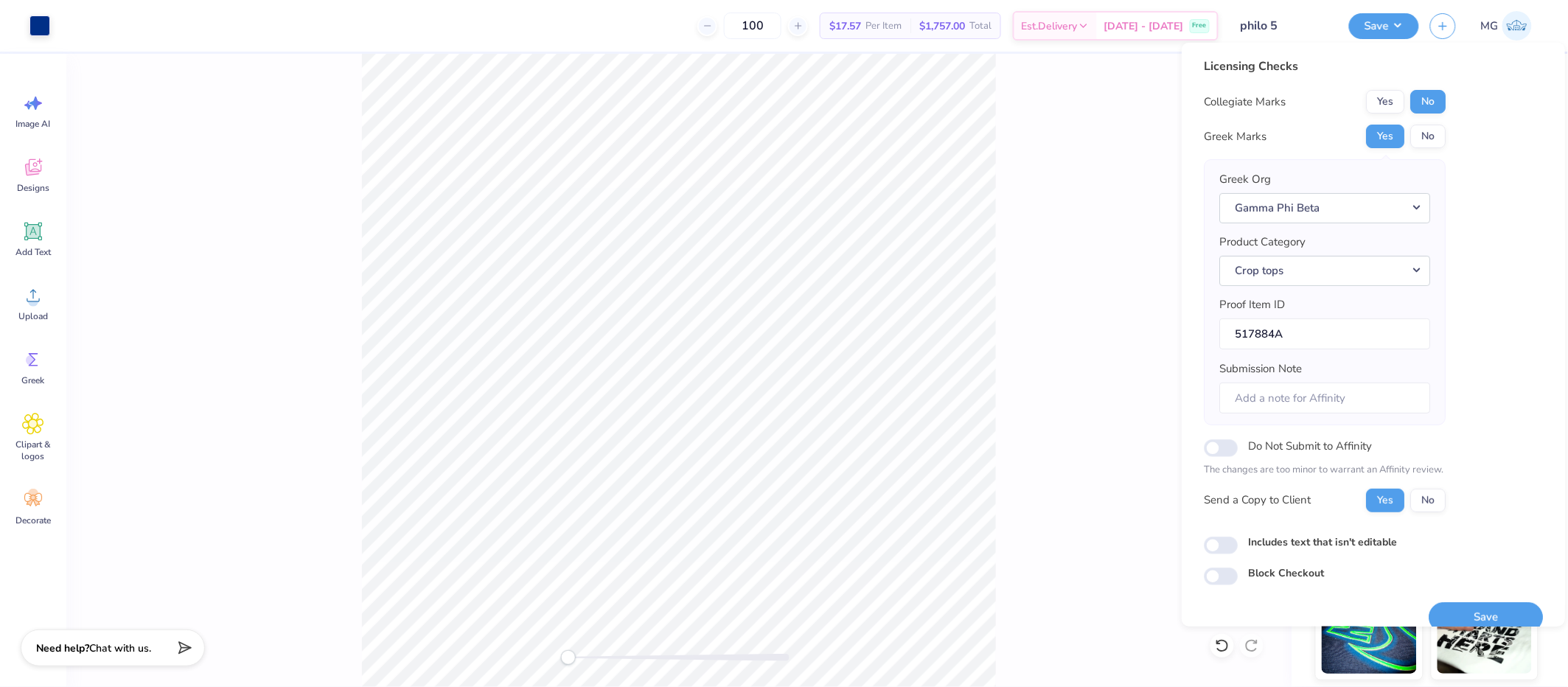
click at [1302, 541] on label "Includes text that isn't editable" at bounding box center [1322, 542] width 149 height 15
click at [1237, 541] on input "Includes text that isn't editable" at bounding box center [1220, 545] width 34 height 18
checkbox input "true"
click at [1460, 612] on button "Save" at bounding box center [1485, 617] width 114 height 30
